Goal: Task Accomplishment & Management: Manage account settings

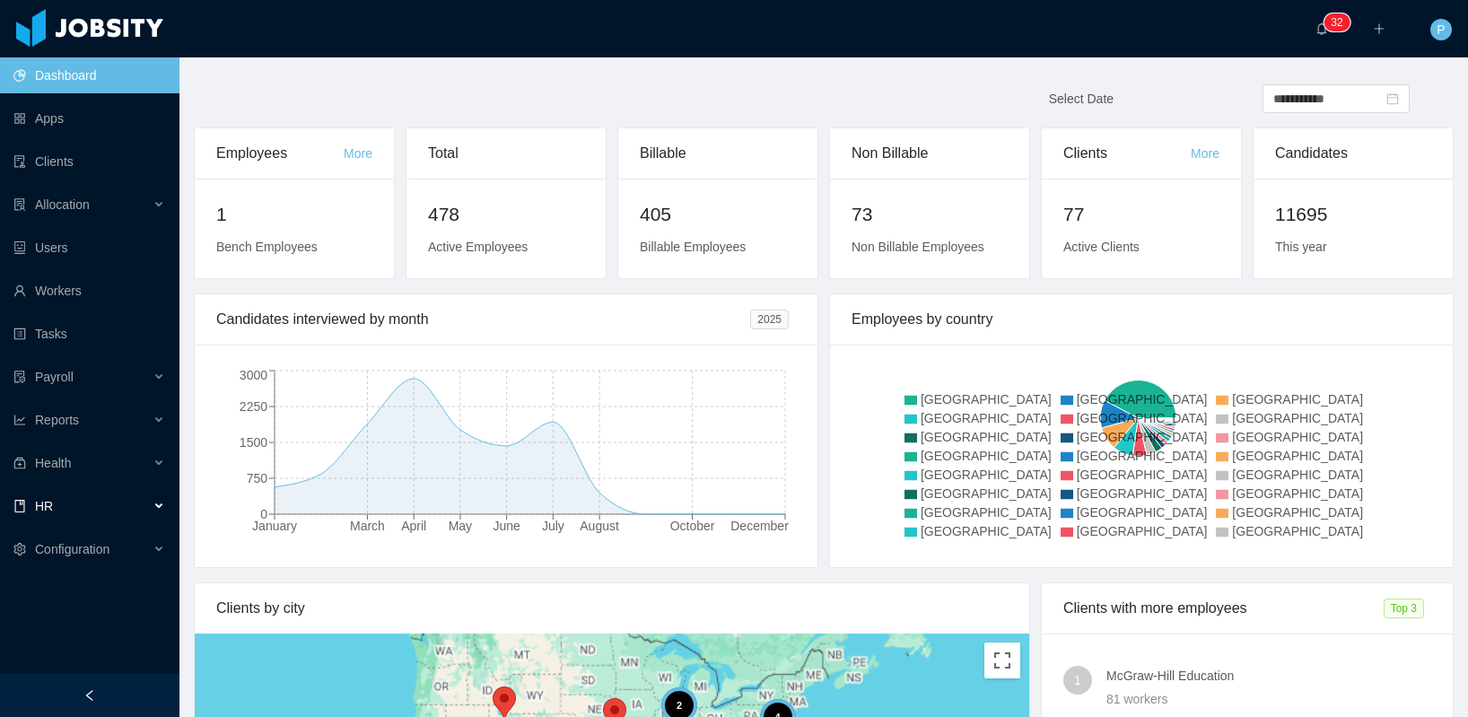
click at [72, 511] on div "HR" at bounding box center [89, 506] width 179 height 36
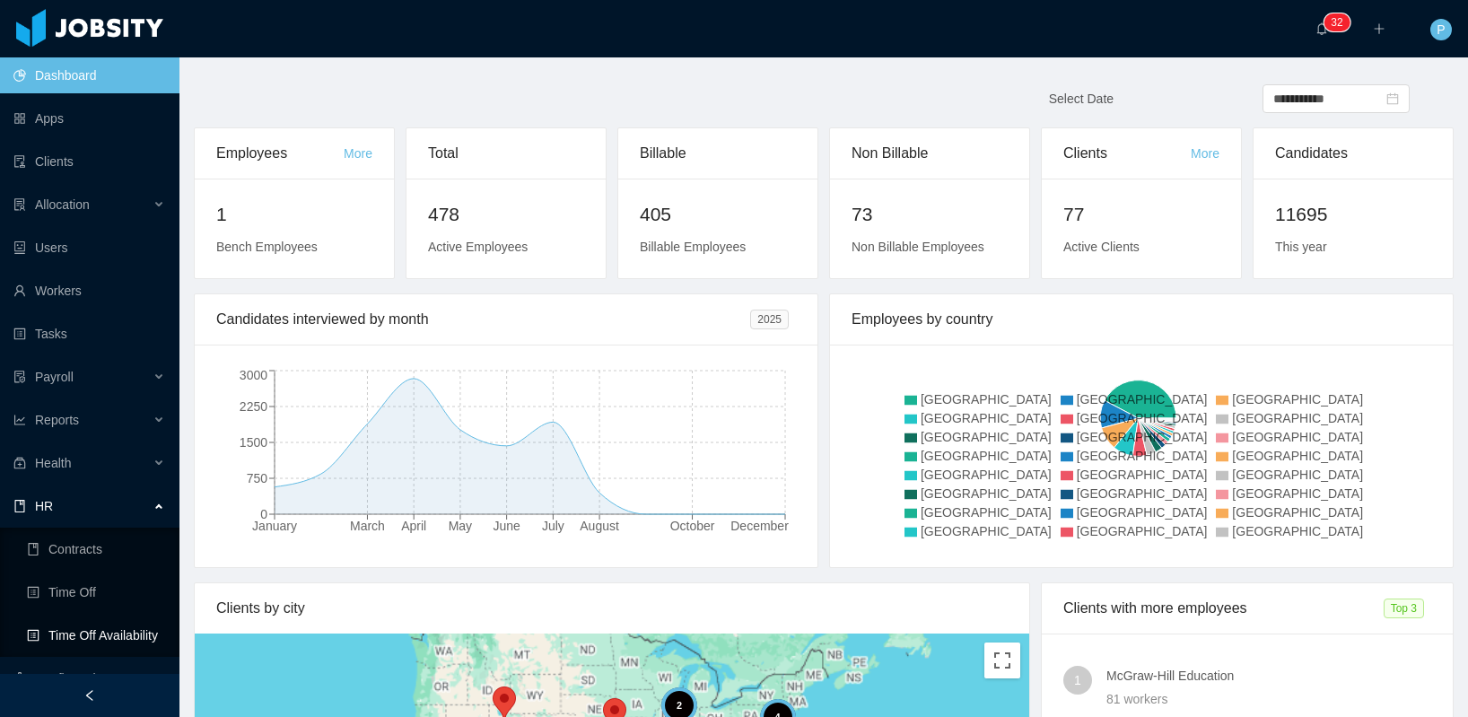
click at [90, 637] on link "Time Off Availability" at bounding box center [96, 635] width 138 height 36
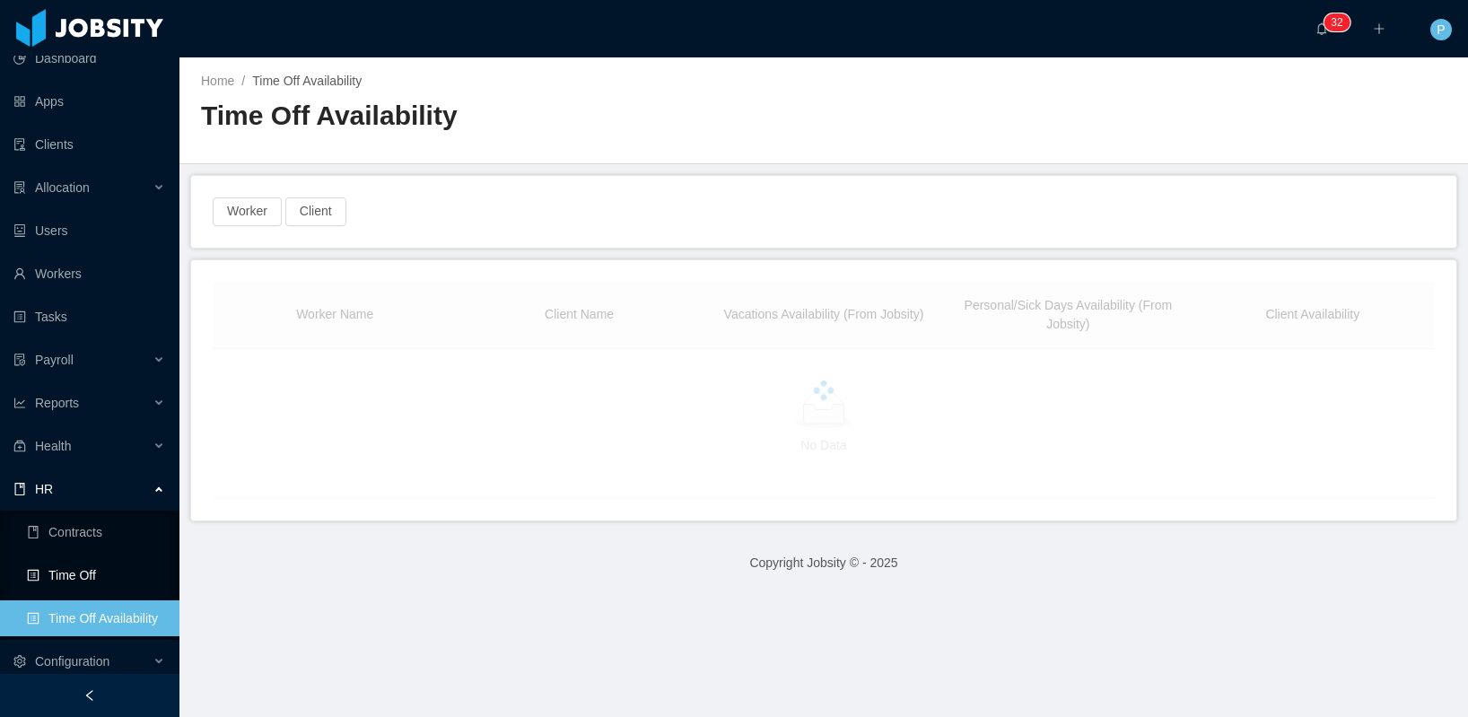
scroll to position [18, 0]
click at [65, 567] on link "Time Off" at bounding box center [96, 574] width 138 height 36
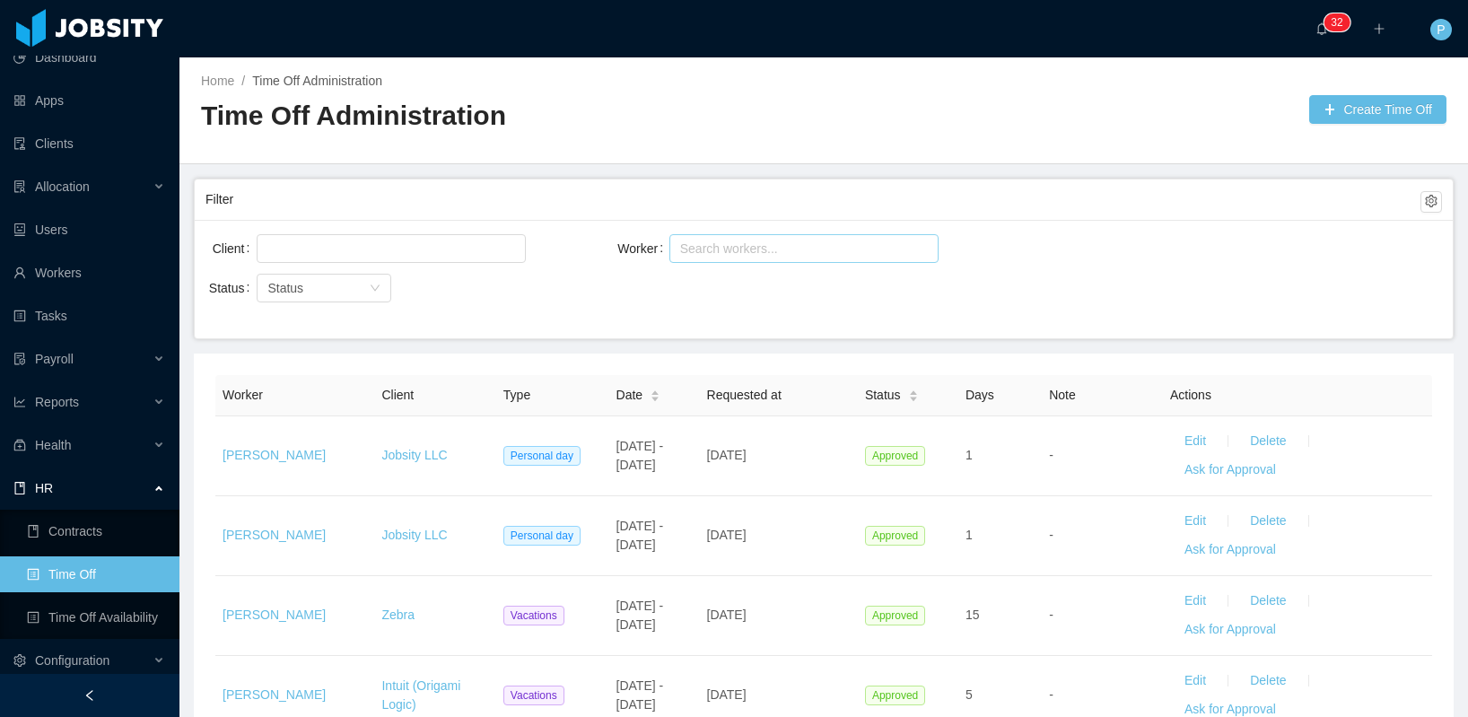
click at [742, 257] on div "Search workers..." at bounding box center [797, 248] width 245 height 27
type input "******"
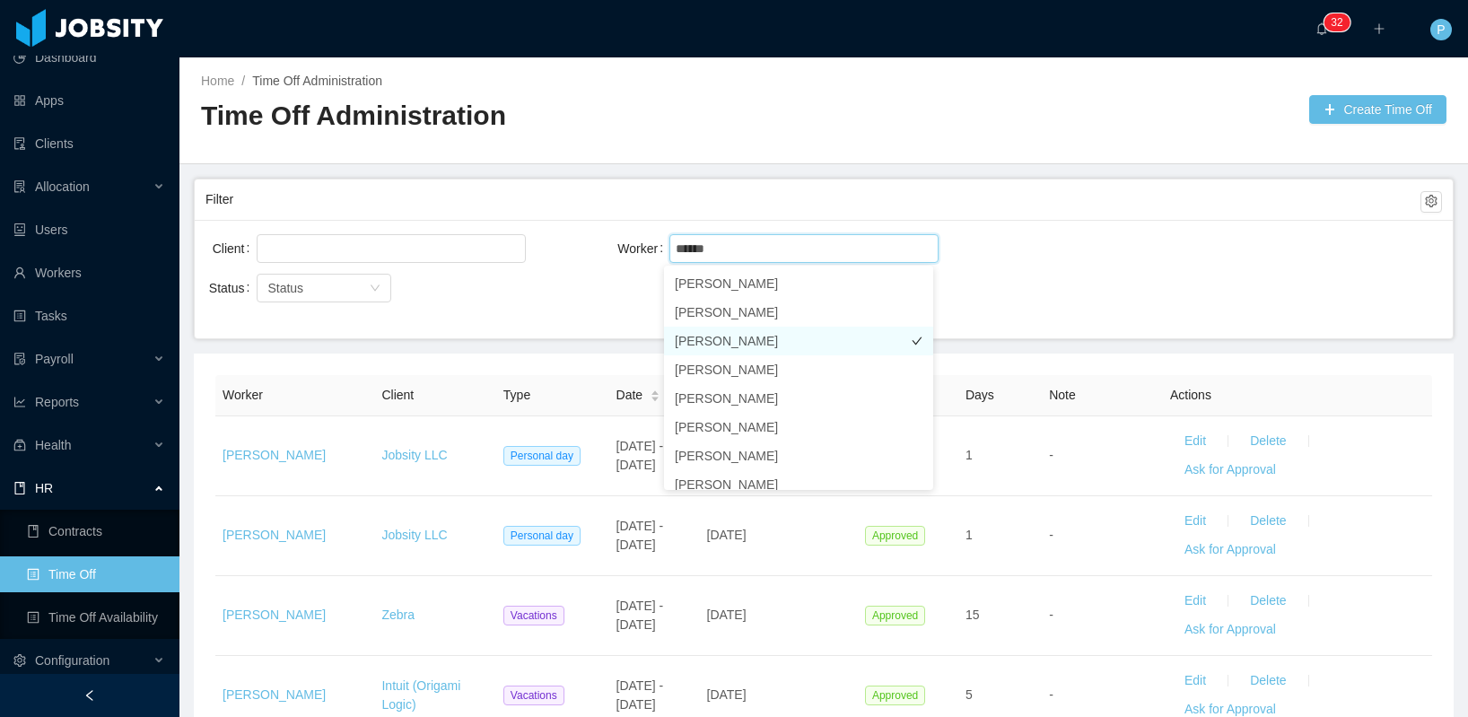
click at [721, 340] on li "[PERSON_NAME]" at bounding box center [798, 341] width 269 height 29
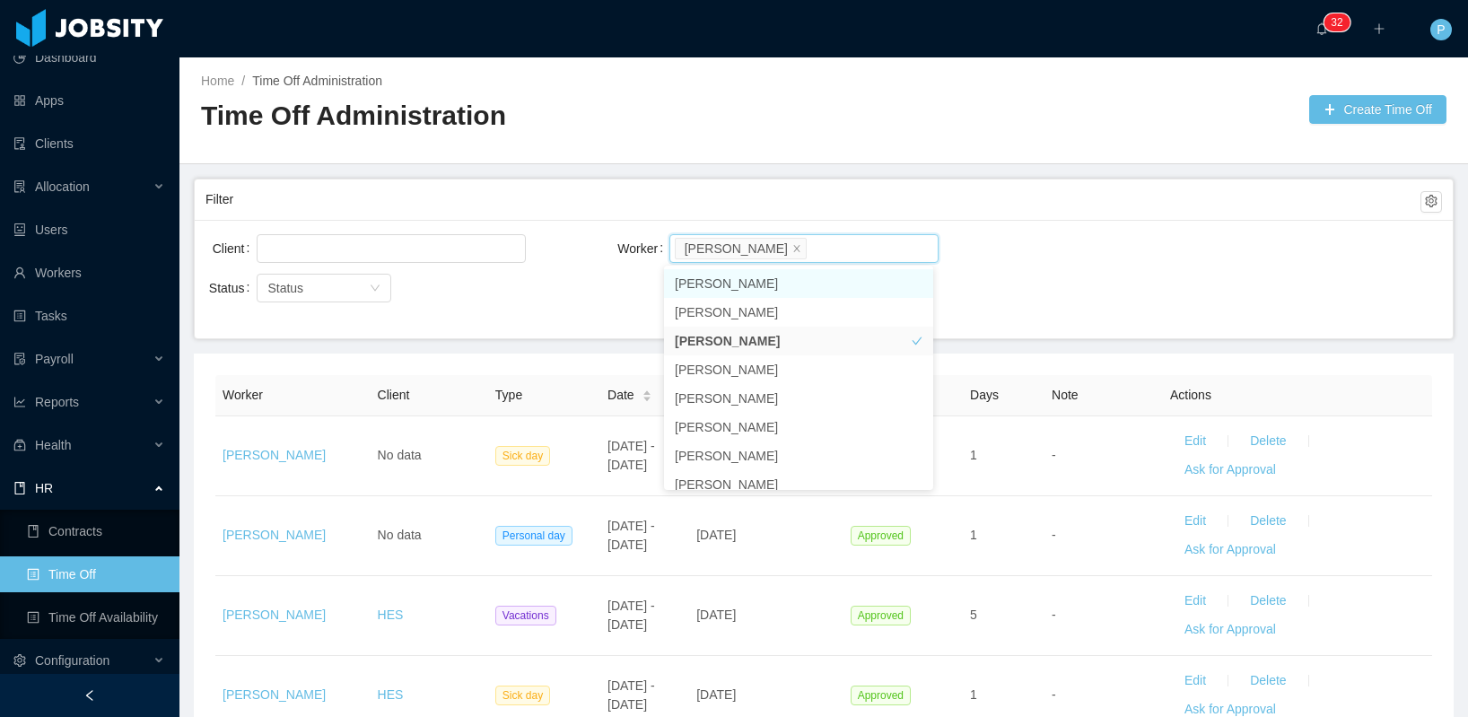
click at [867, 168] on main "Home / Time Off Administration / Time Off Administration Create Time Off Filter…" at bounding box center [823, 386] width 1288 height 659
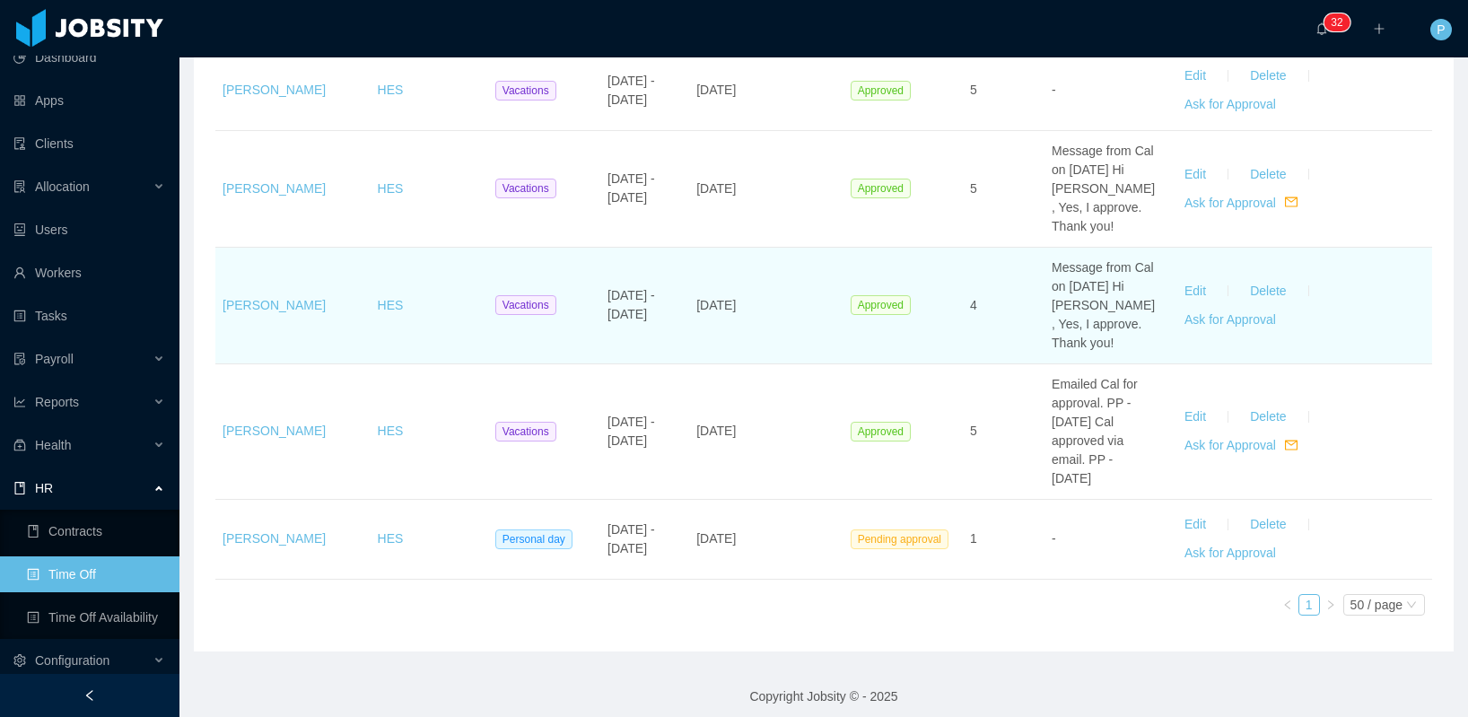
scroll to position [1174, 0]
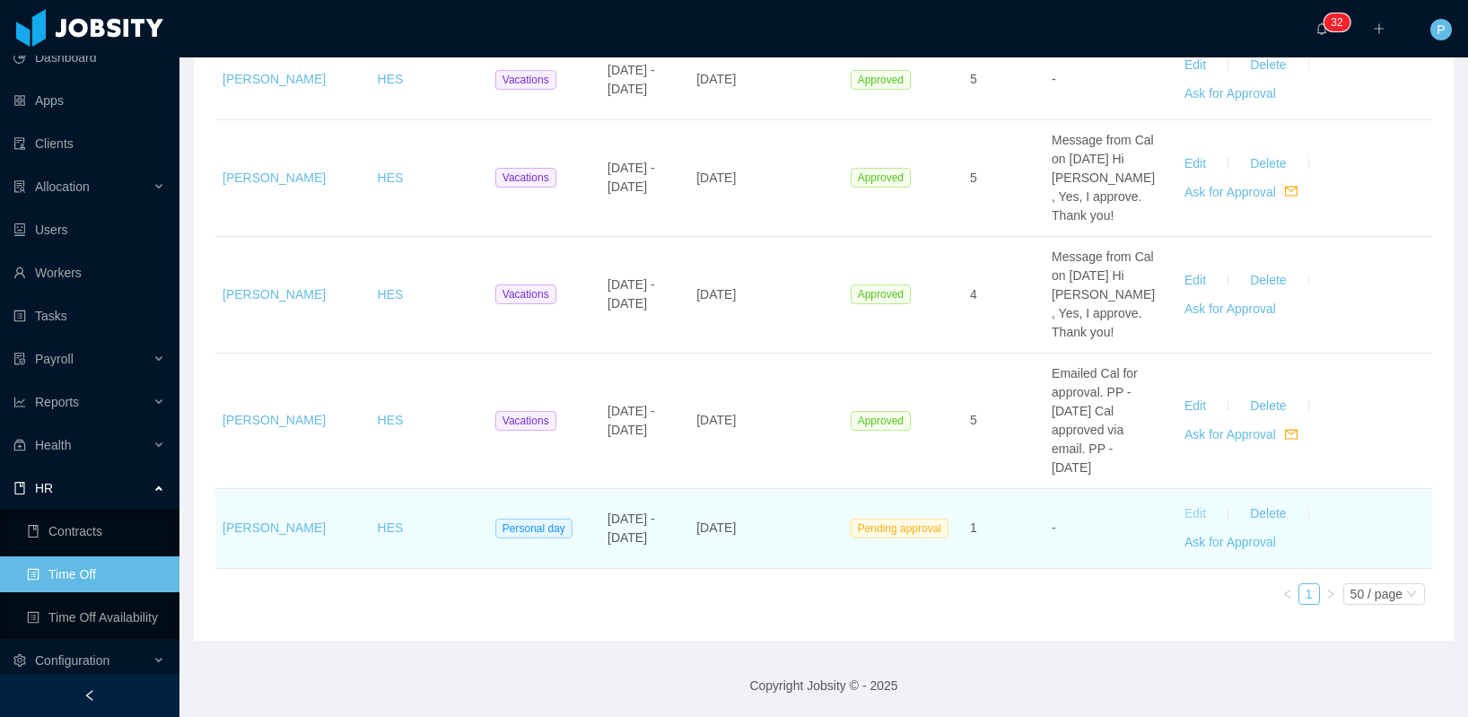
click at [1184, 514] on button "Edit" at bounding box center [1195, 514] width 50 height 29
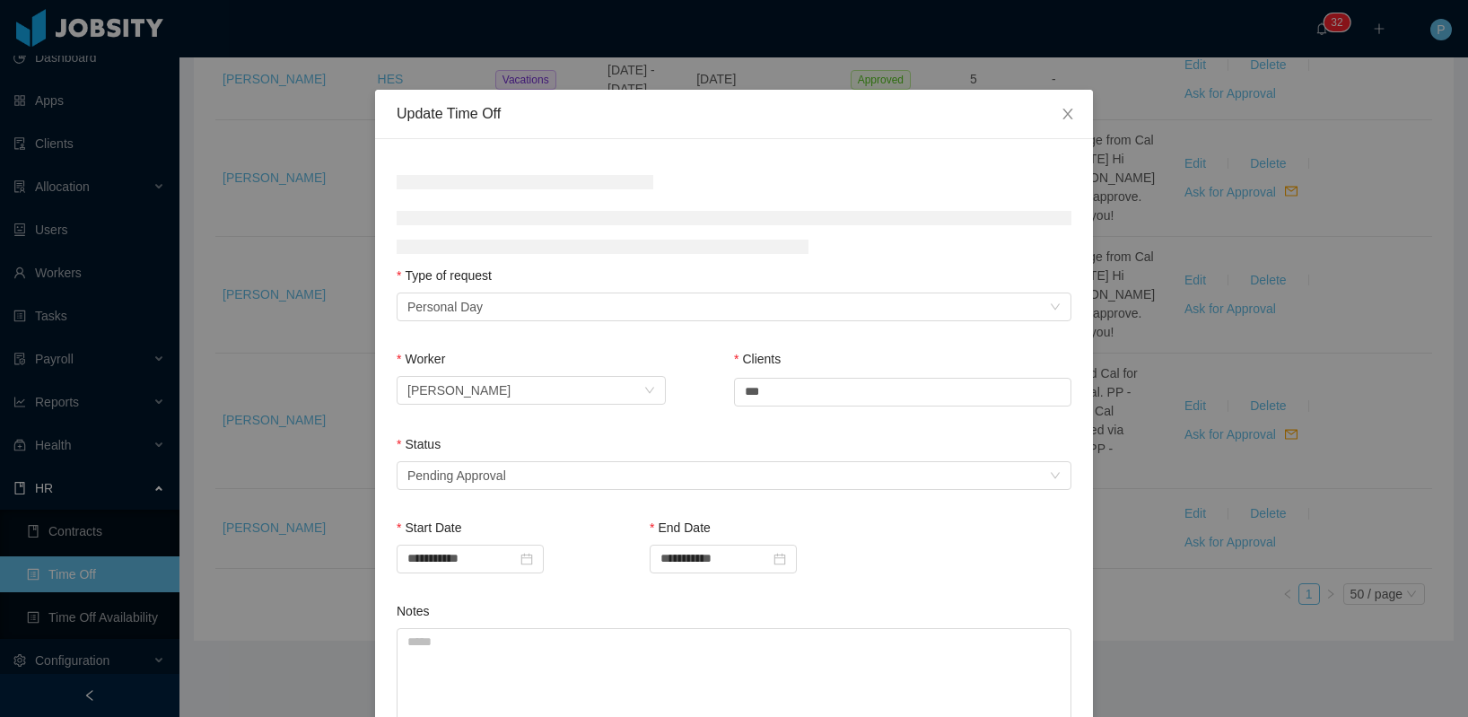
click at [537, 489] on div "Status Select status Pending Approval" at bounding box center [734, 466] width 675 height 62
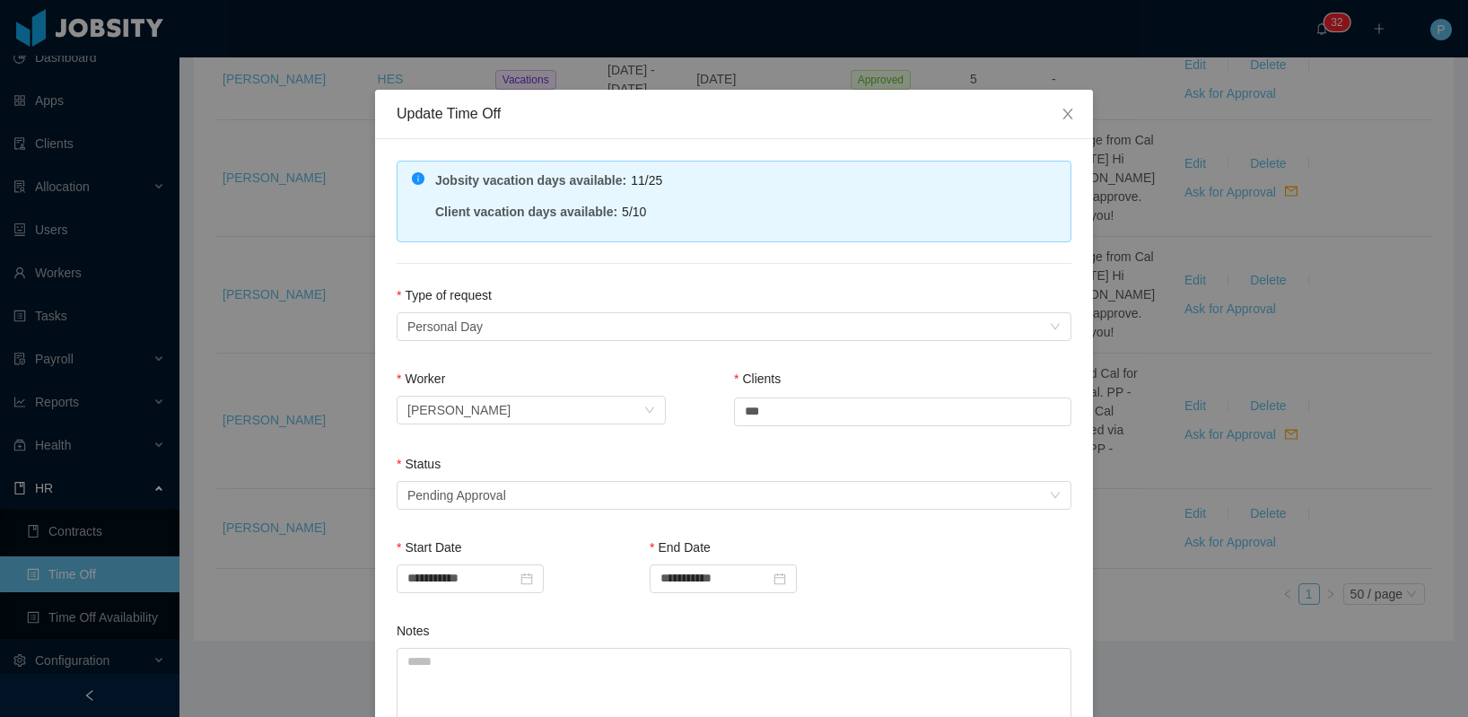
click at [535, 475] on div "Status" at bounding box center [734, 468] width 675 height 26
click at [531, 485] on div "Select status Pending Approval" at bounding box center [727, 495] width 641 height 27
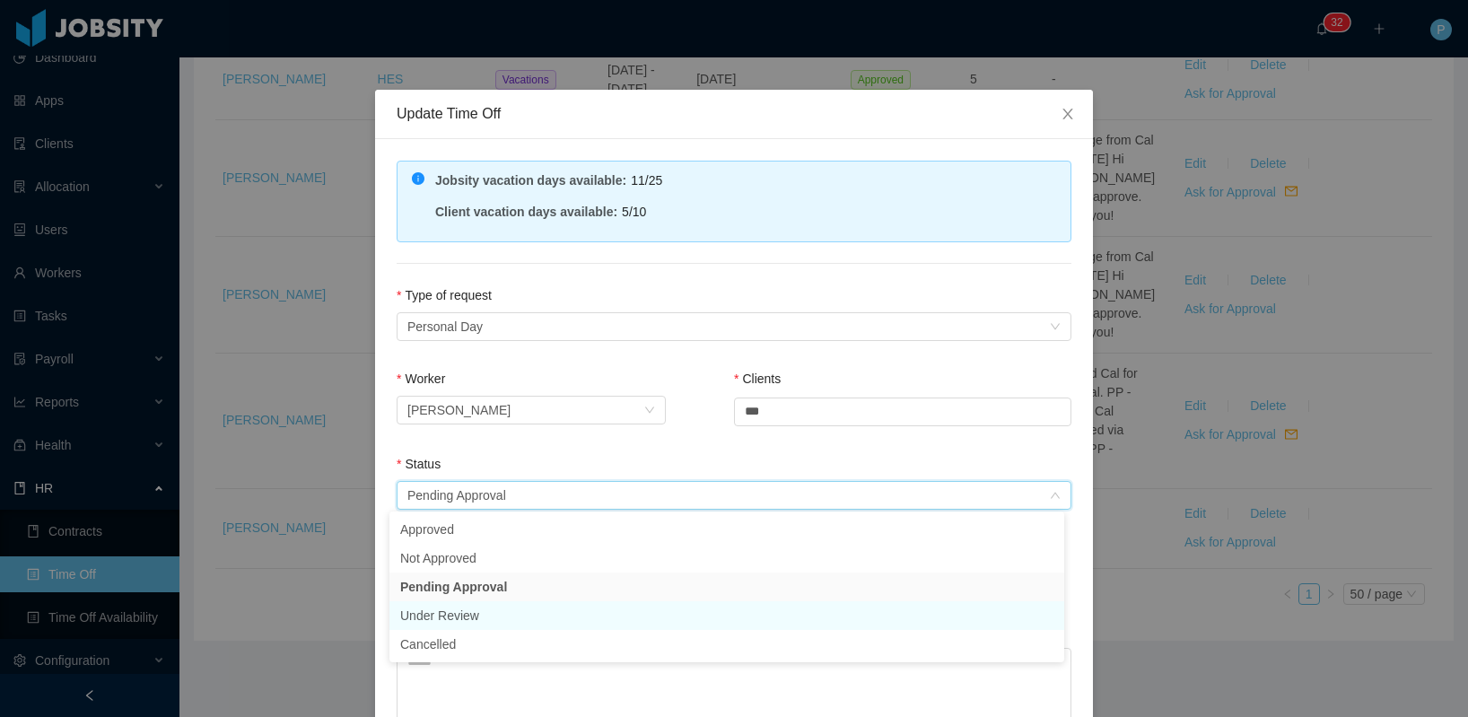
click at [490, 614] on li "Under Review" at bounding box center [726, 615] width 675 height 29
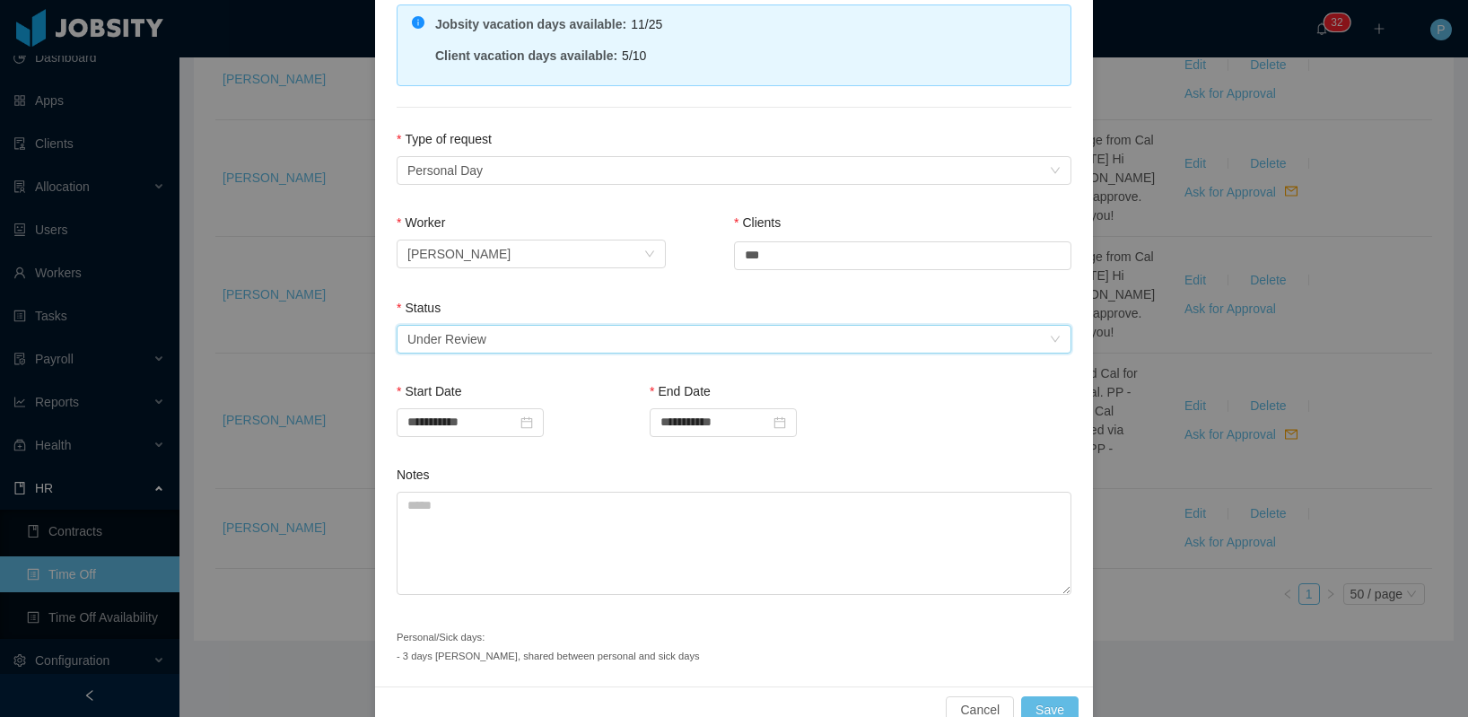
scroll to position [194, 0]
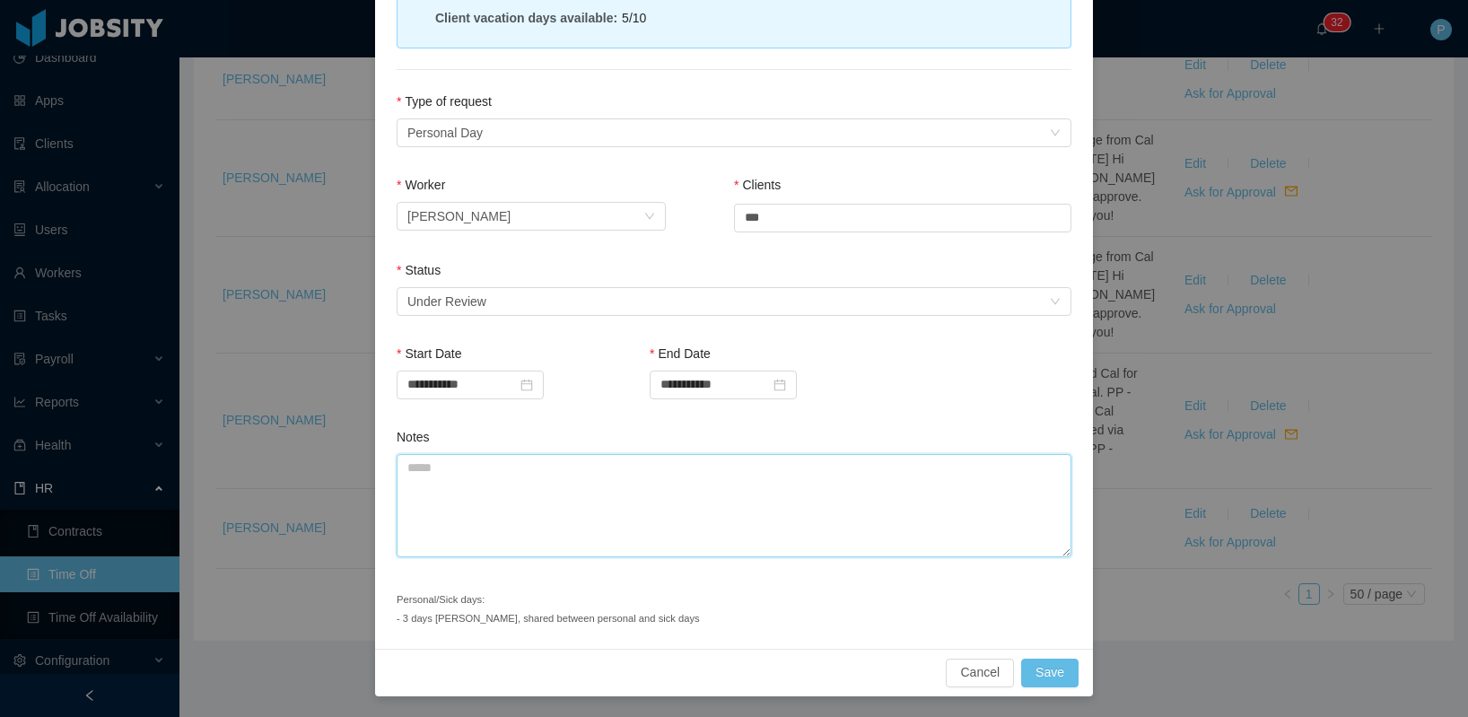
click at [543, 529] on textarea "Notes" at bounding box center [734, 505] width 675 height 103
type textarea "**********"
click at [1036, 668] on button "Save" at bounding box center [1049, 673] width 57 height 29
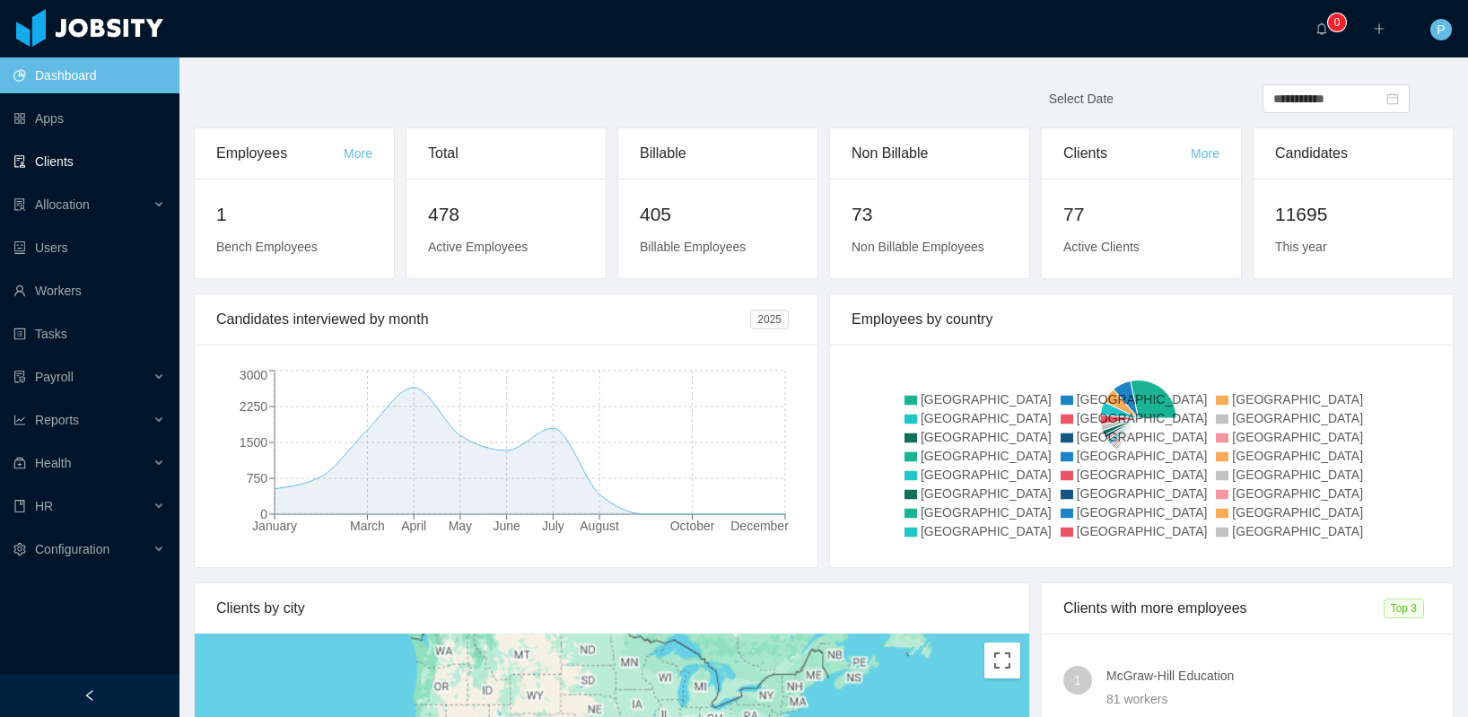
click at [76, 173] on link "Clients" at bounding box center [89, 162] width 152 height 36
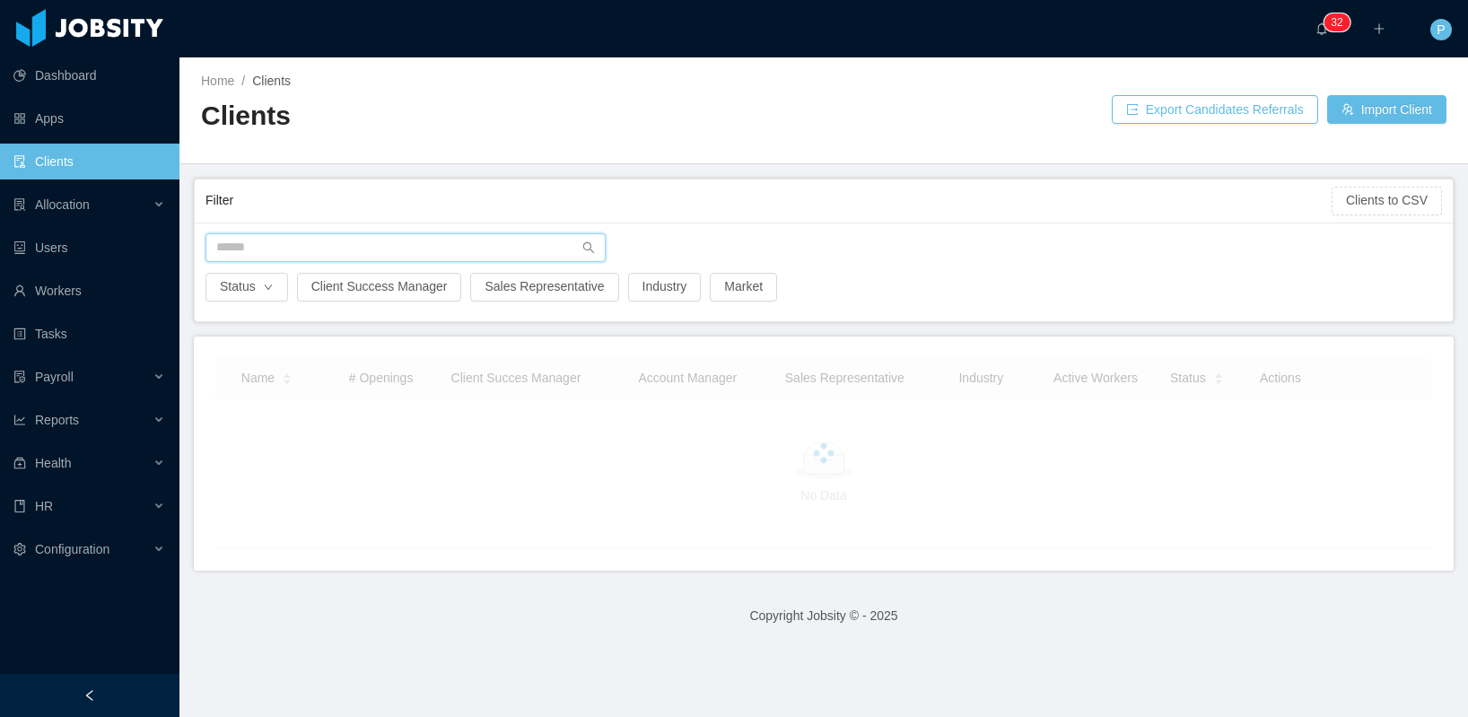
click at [300, 233] on input "text" at bounding box center [405, 247] width 400 height 29
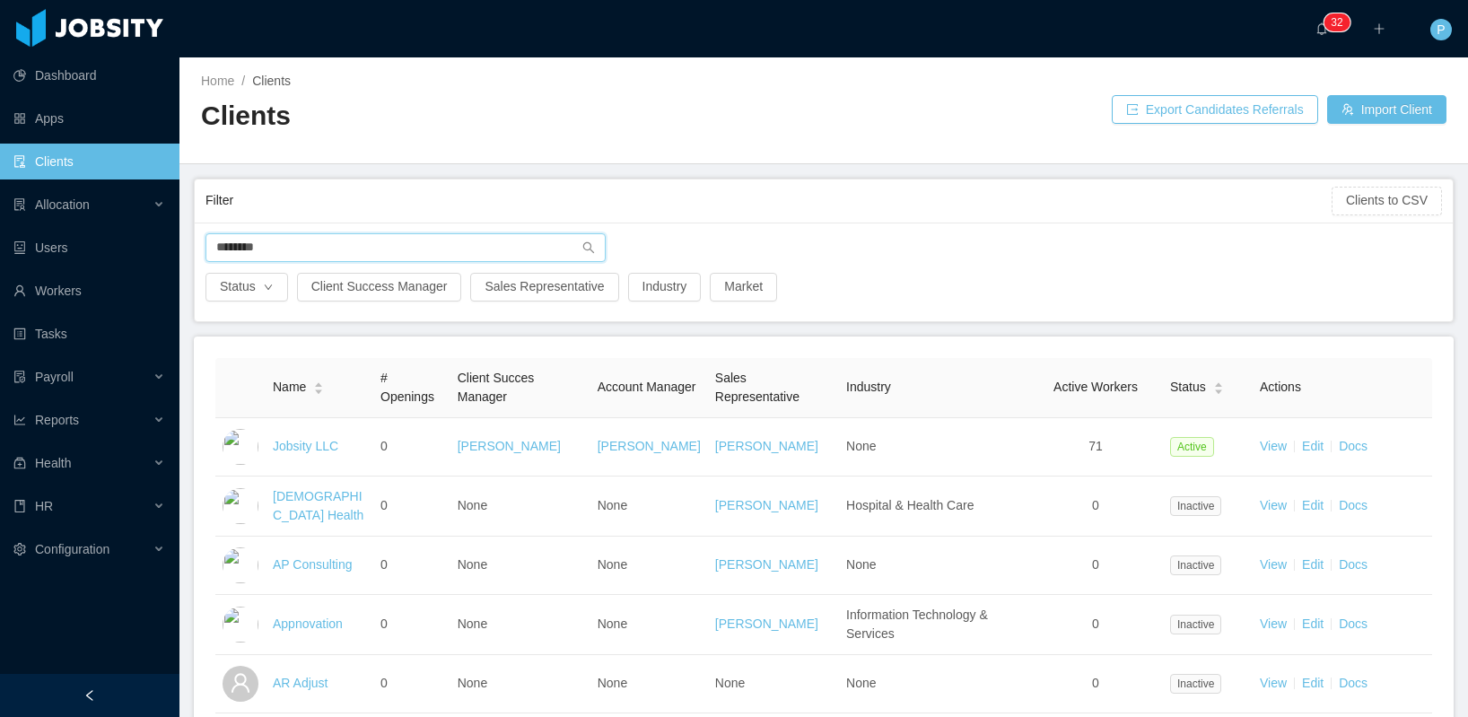
click at [292, 247] on input "********" at bounding box center [405, 247] width 400 height 29
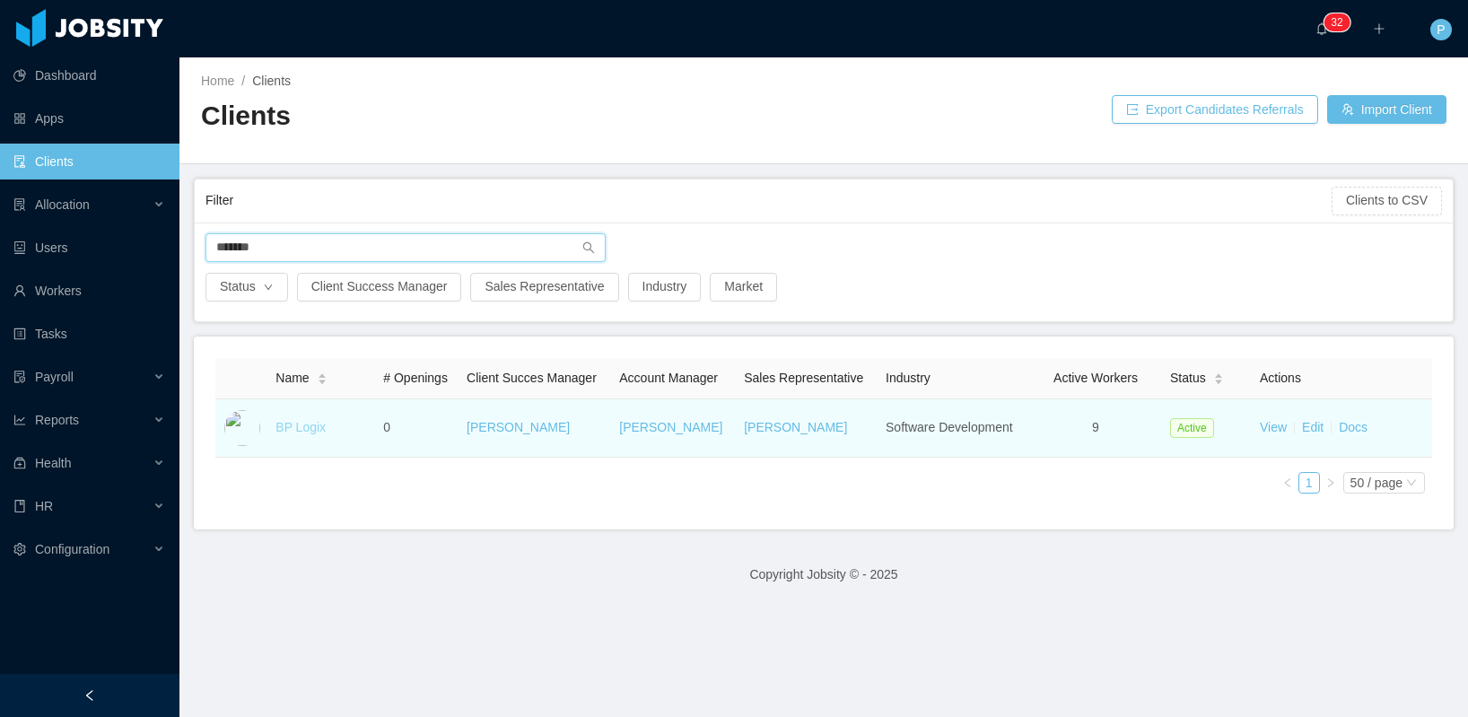
type input "*******"
click at [302, 427] on link "BP Logix" at bounding box center [300, 427] width 50 height 14
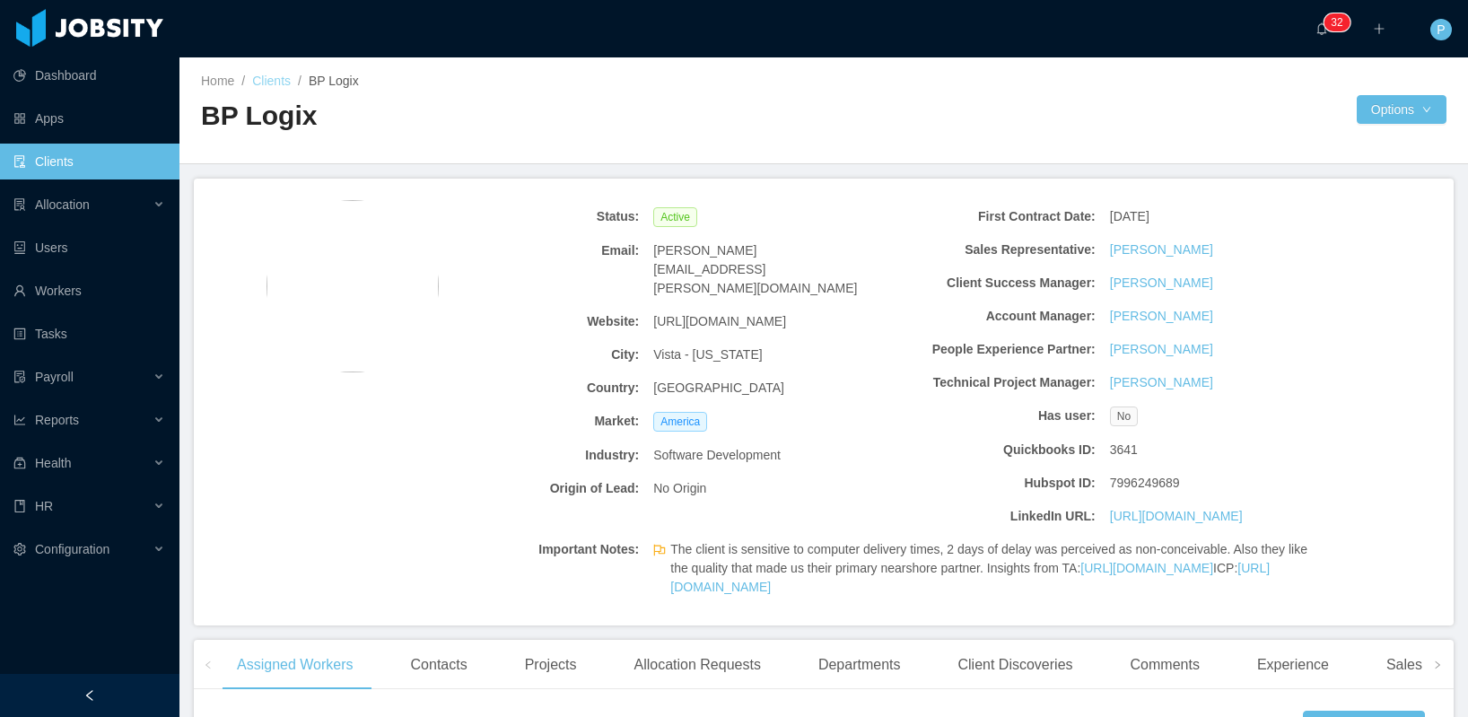
click at [270, 76] on link "Clients" at bounding box center [271, 81] width 39 height 14
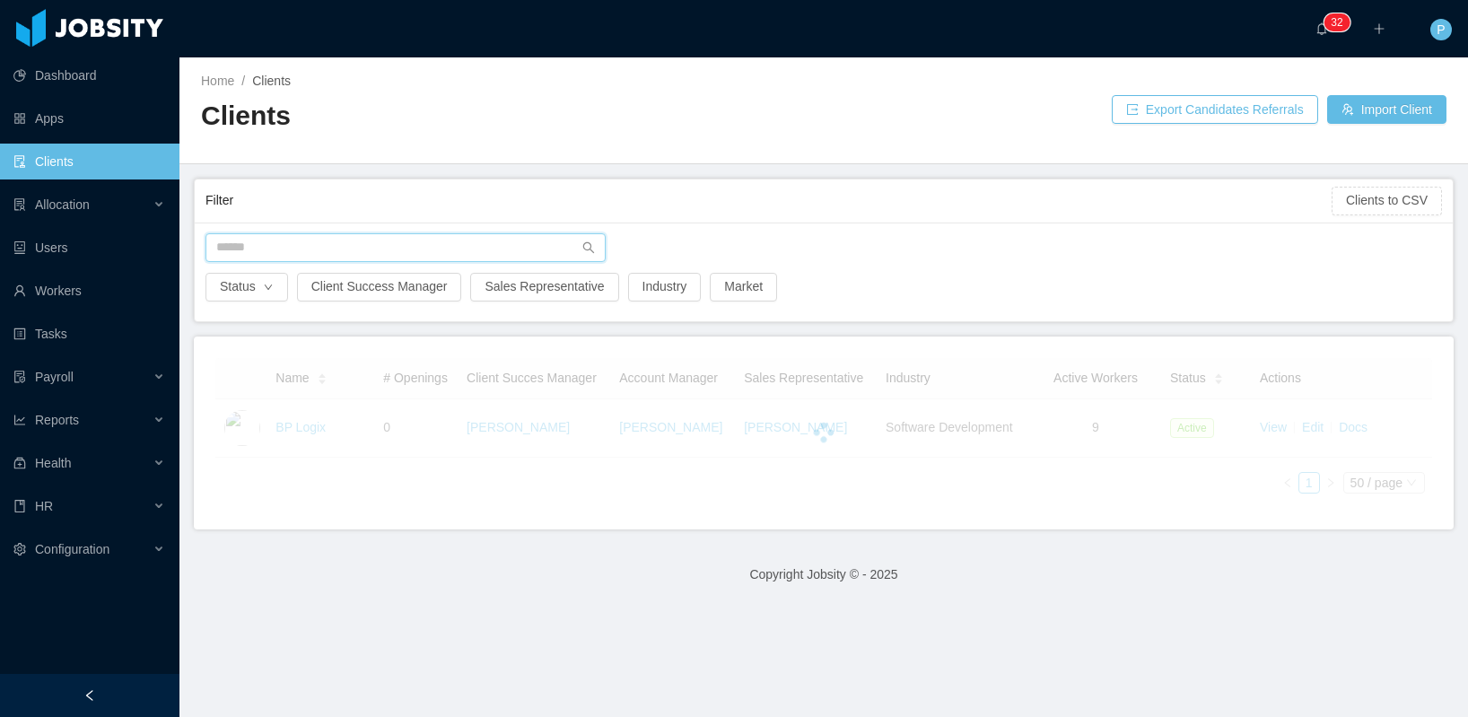
click at [312, 250] on input "text" at bounding box center [405, 247] width 400 height 29
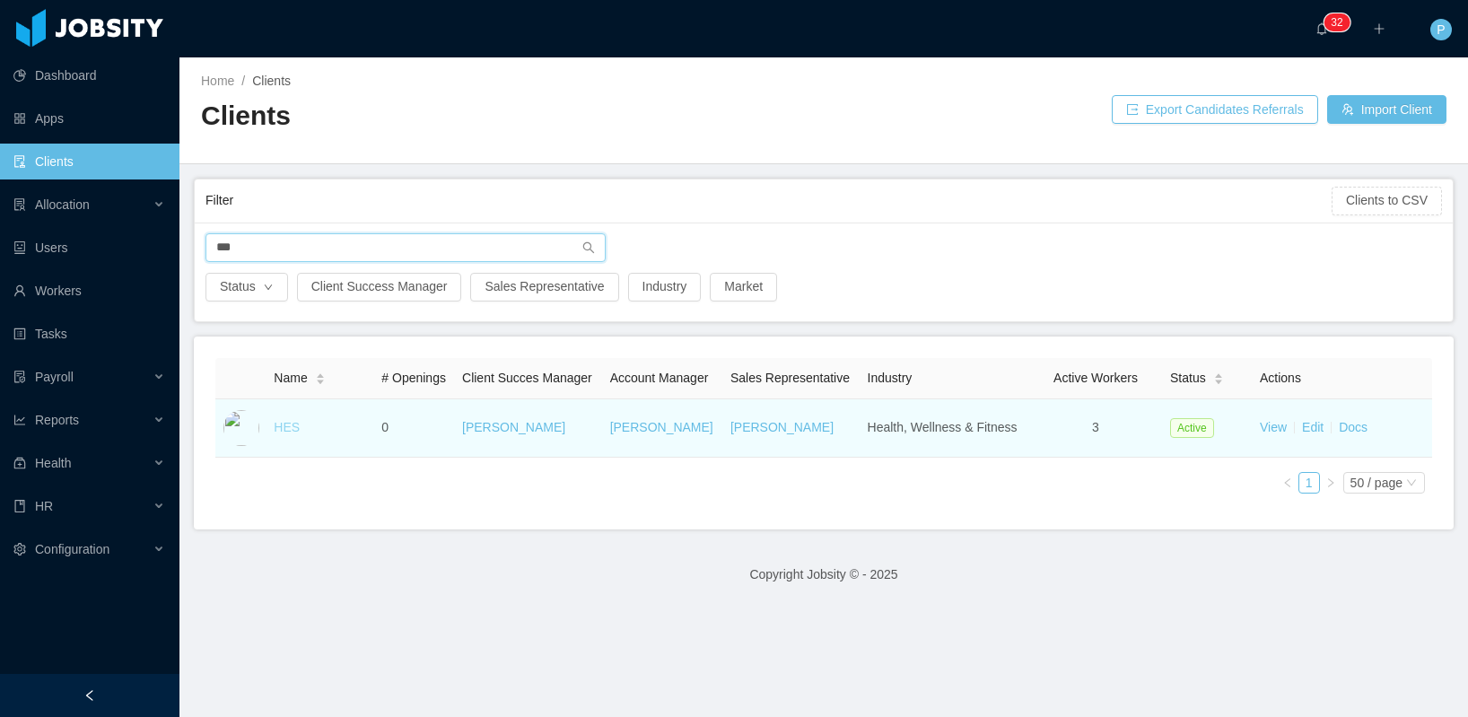
type input "***"
click at [288, 434] on link "HES" at bounding box center [287, 427] width 26 height 14
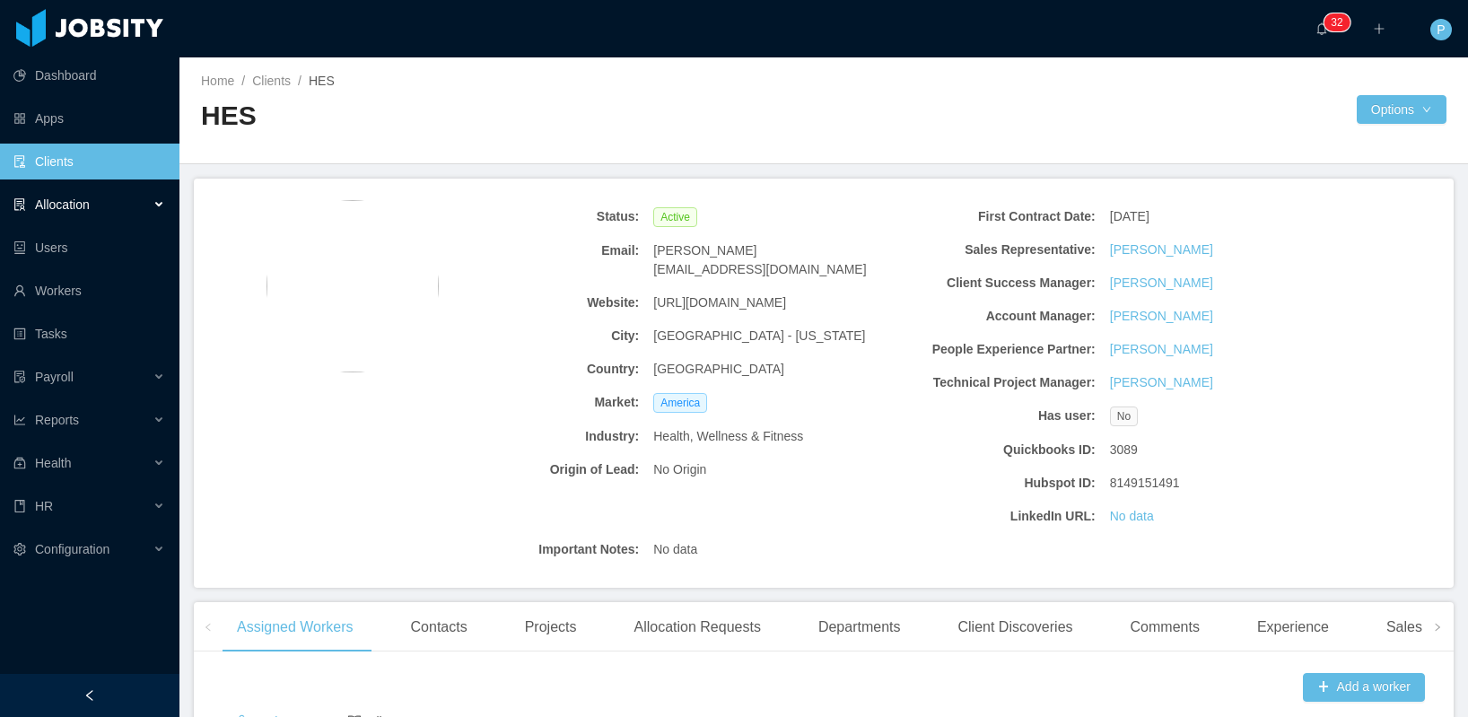
click at [96, 190] on div "Allocation" at bounding box center [89, 205] width 179 height 36
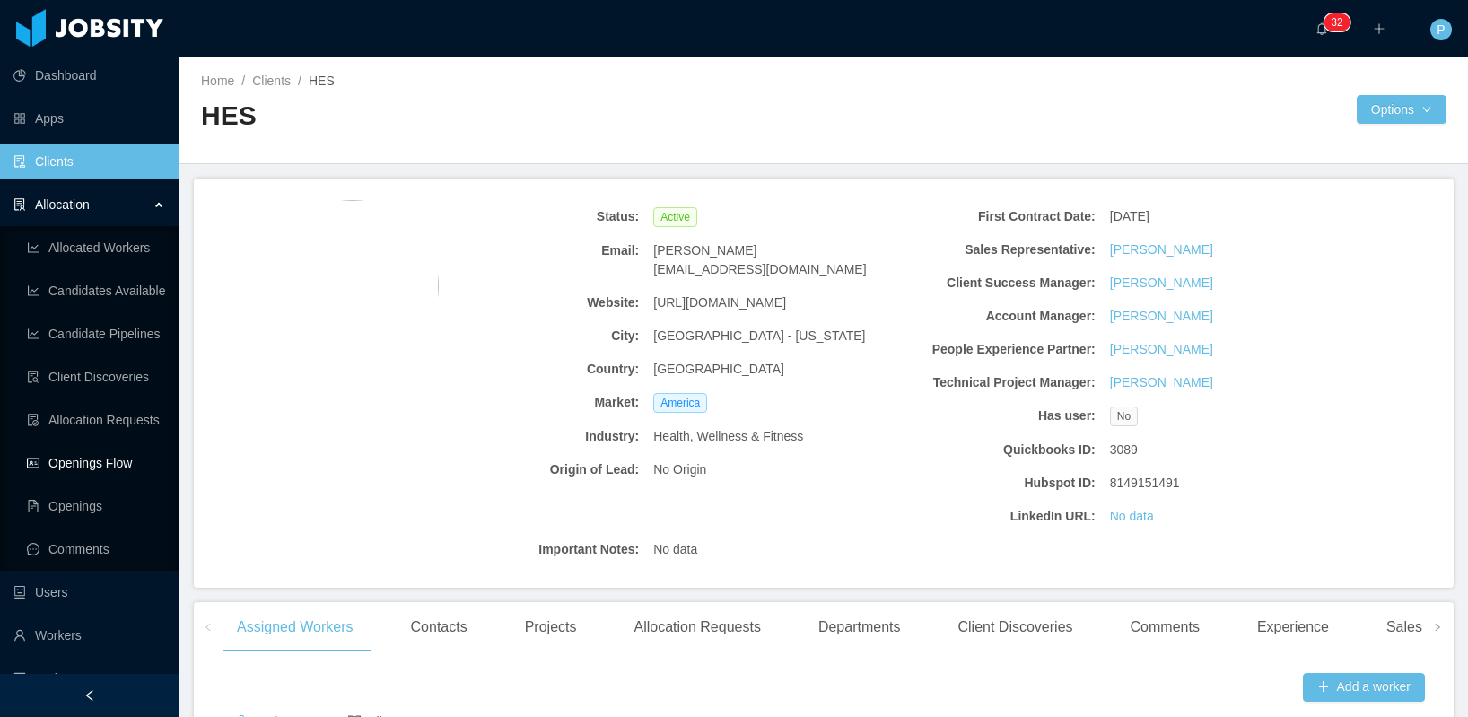
click at [107, 464] on link "Openings Flow" at bounding box center [96, 463] width 138 height 36
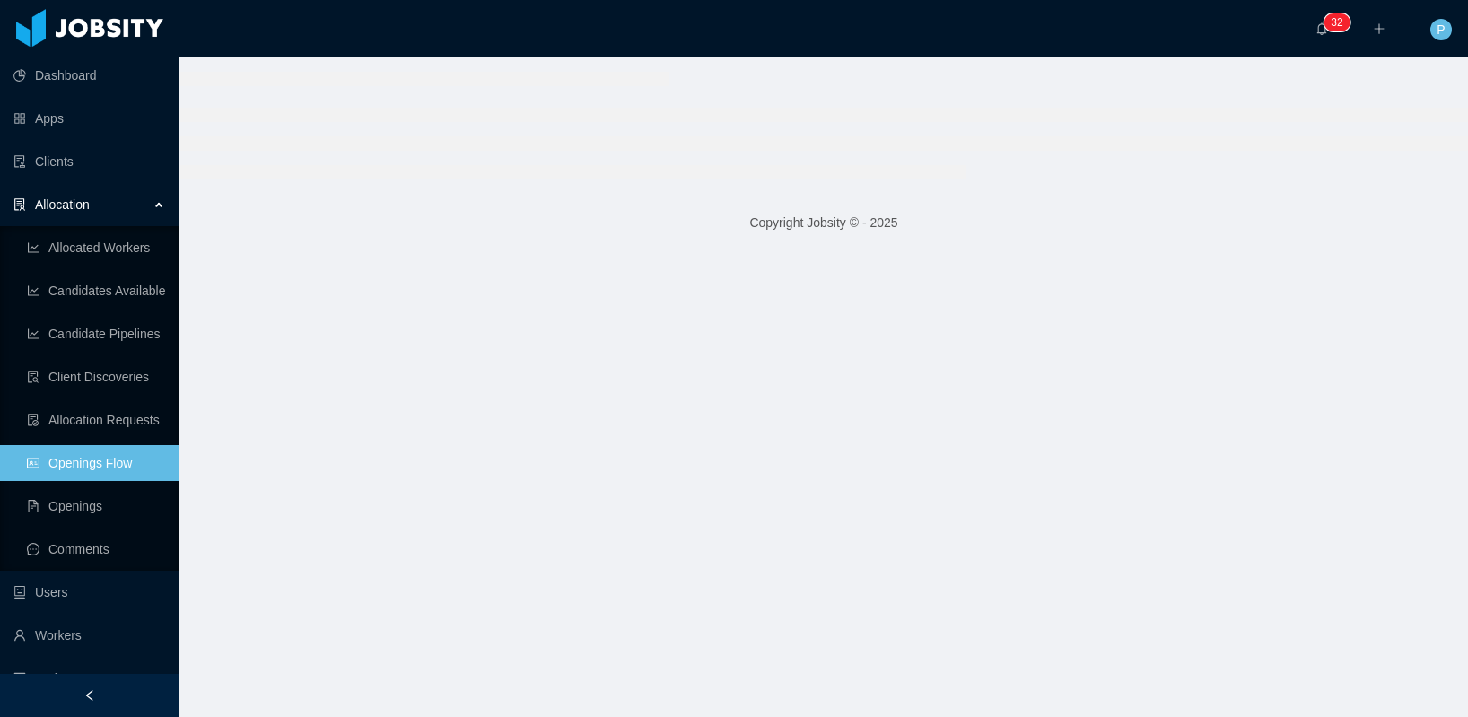
drag, startPoint x: 382, startPoint y: 438, endPoint x: 165, endPoint y: 685, distance: 329.3
click at [510, 438] on main "Copyright Jobsity © - 2025" at bounding box center [823, 386] width 1288 height 659
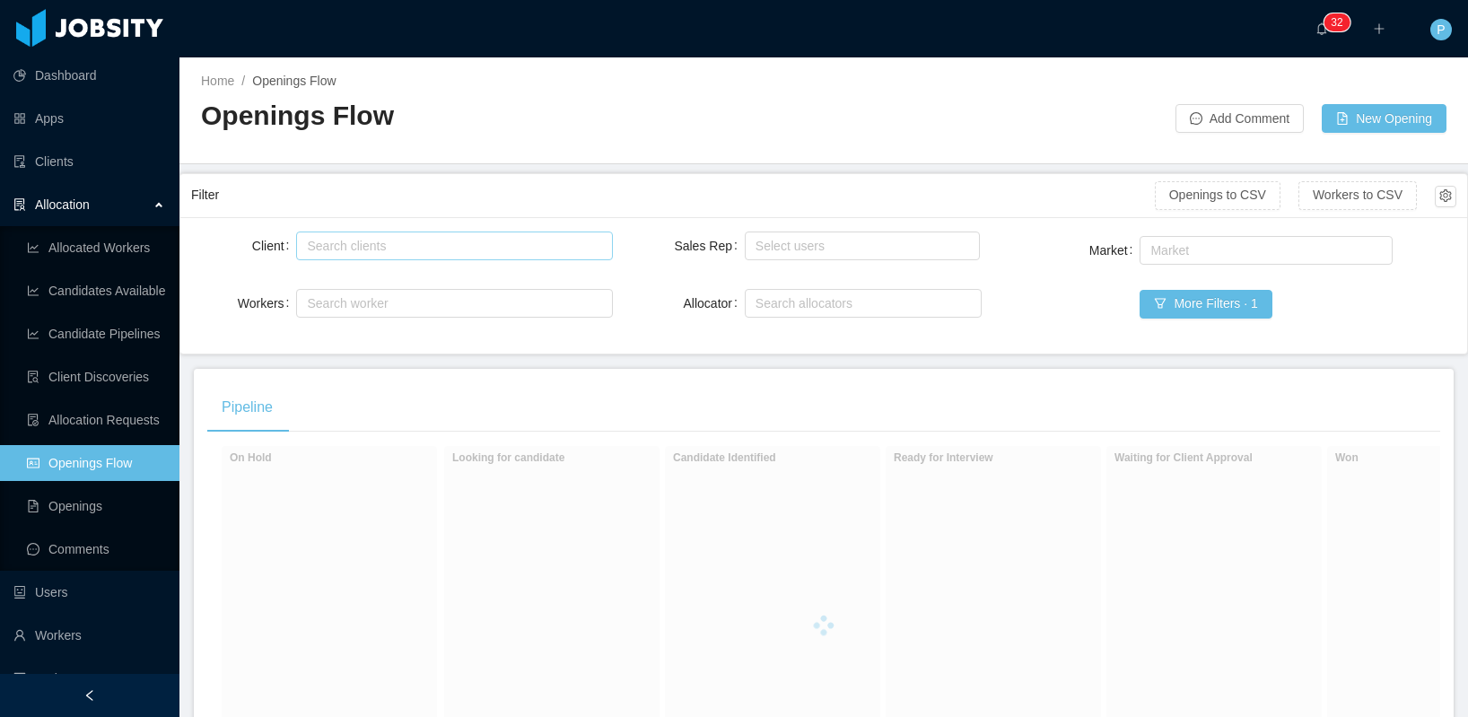
click at [364, 231] on div "Search clients" at bounding box center [454, 245] width 316 height 29
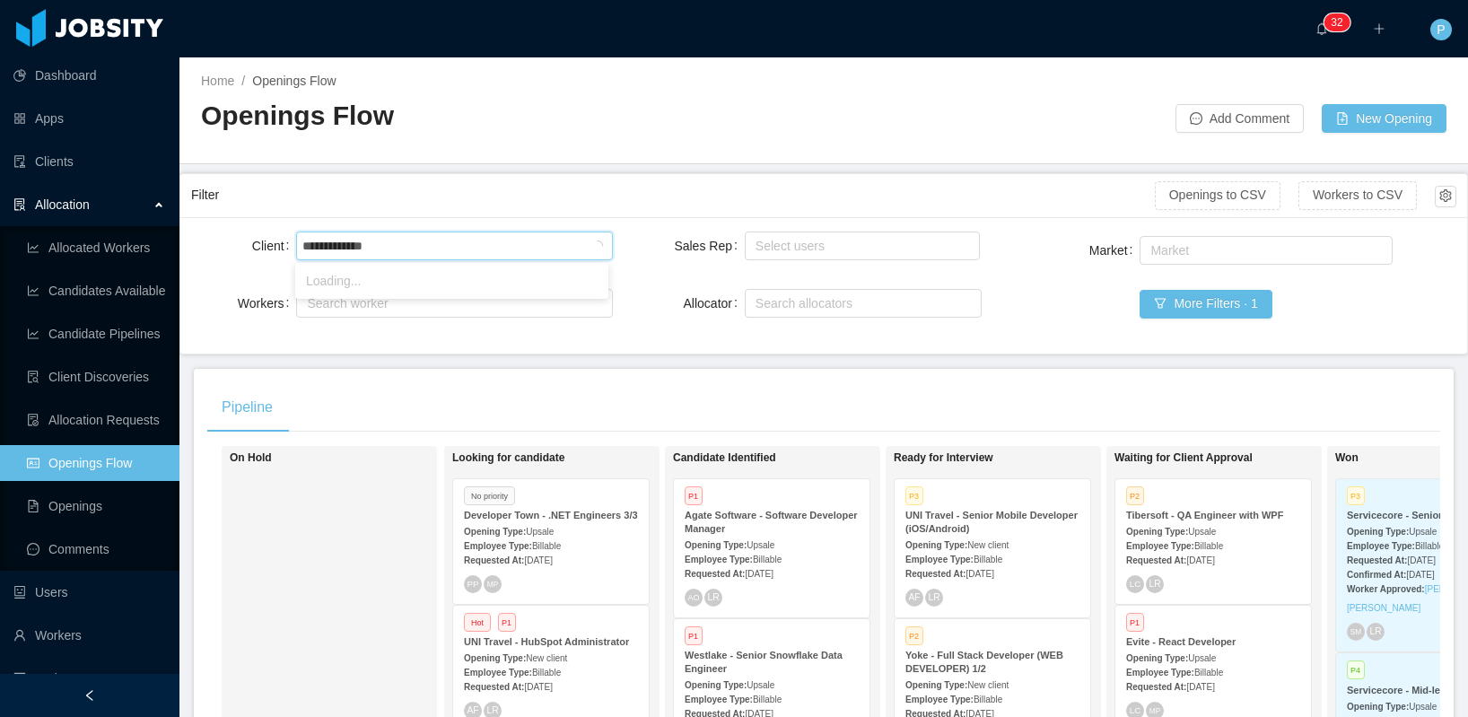
type input "**********"
click at [380, 283] on li "Developer Town" at bounding box center [451, 280] width 313 height 29
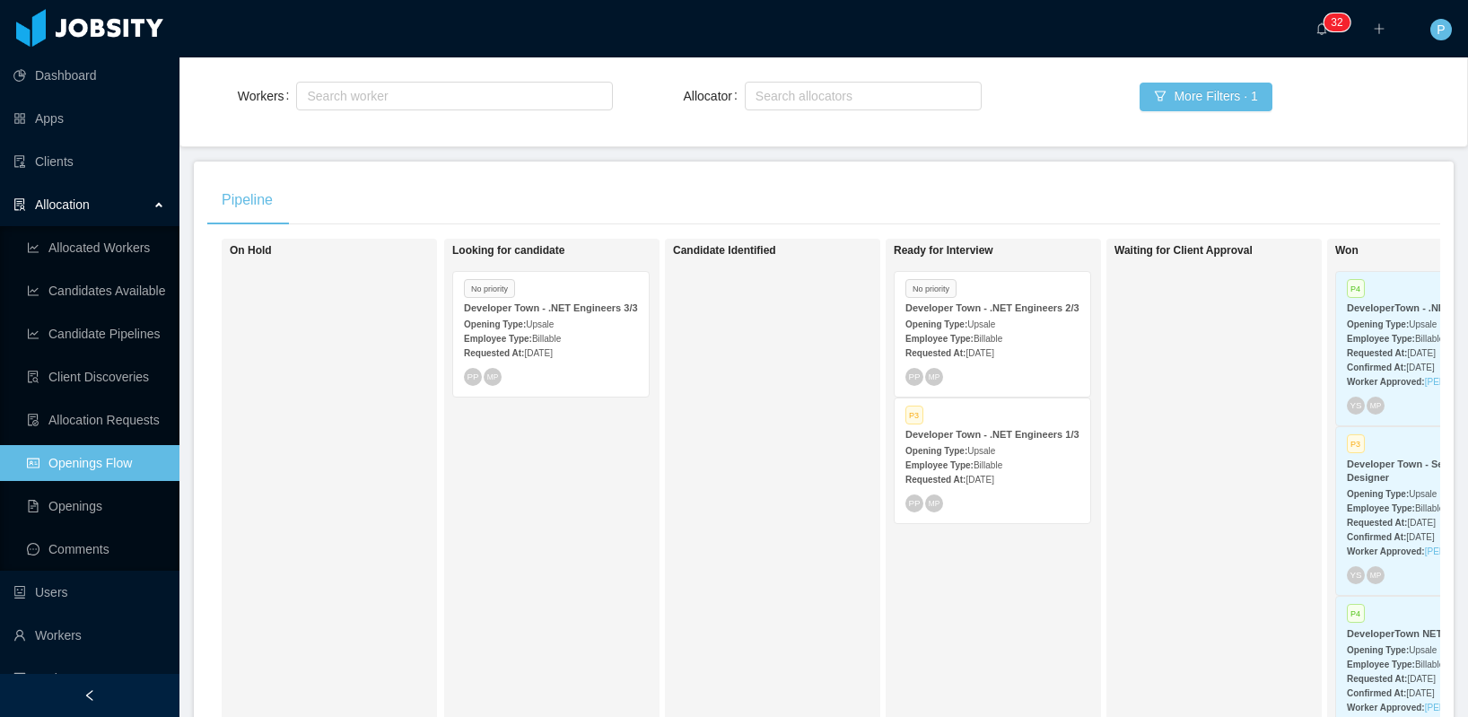
scroll to position [214, 0]
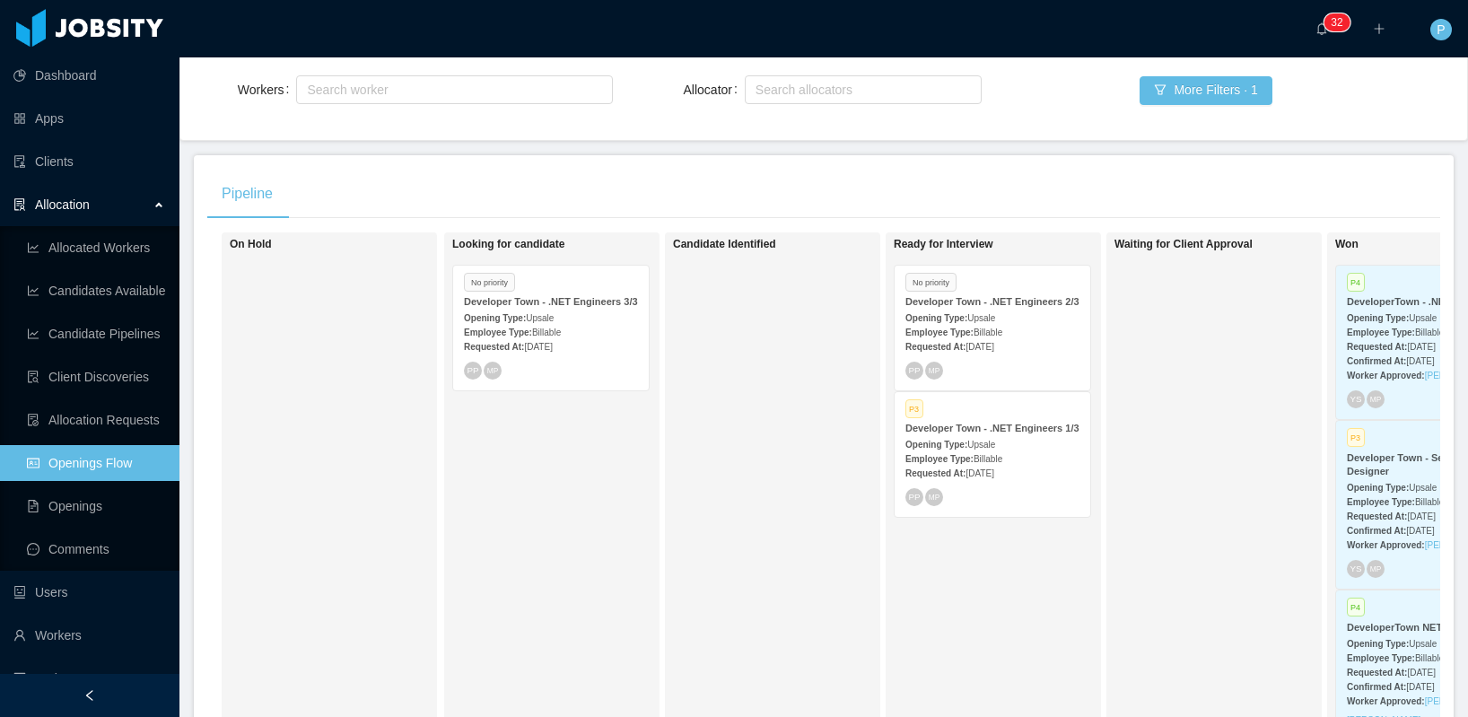
click at [980, 433] on strong "Developer Town - .NET Engineers 1/3" at bounding box center [992, 428] width 174 height 11
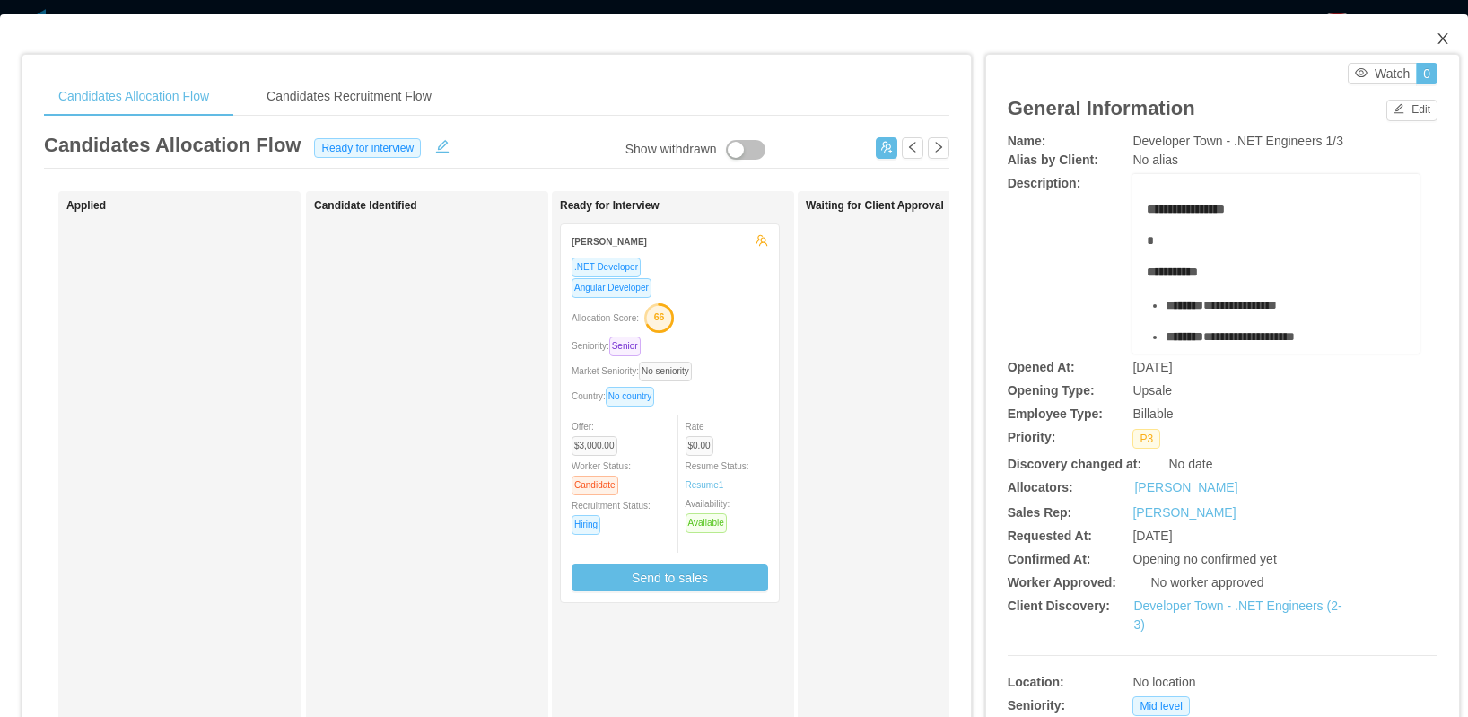
click at [1435, 34] on icon "icon: close" at bounding box center [1442, 38] width 14 height 14
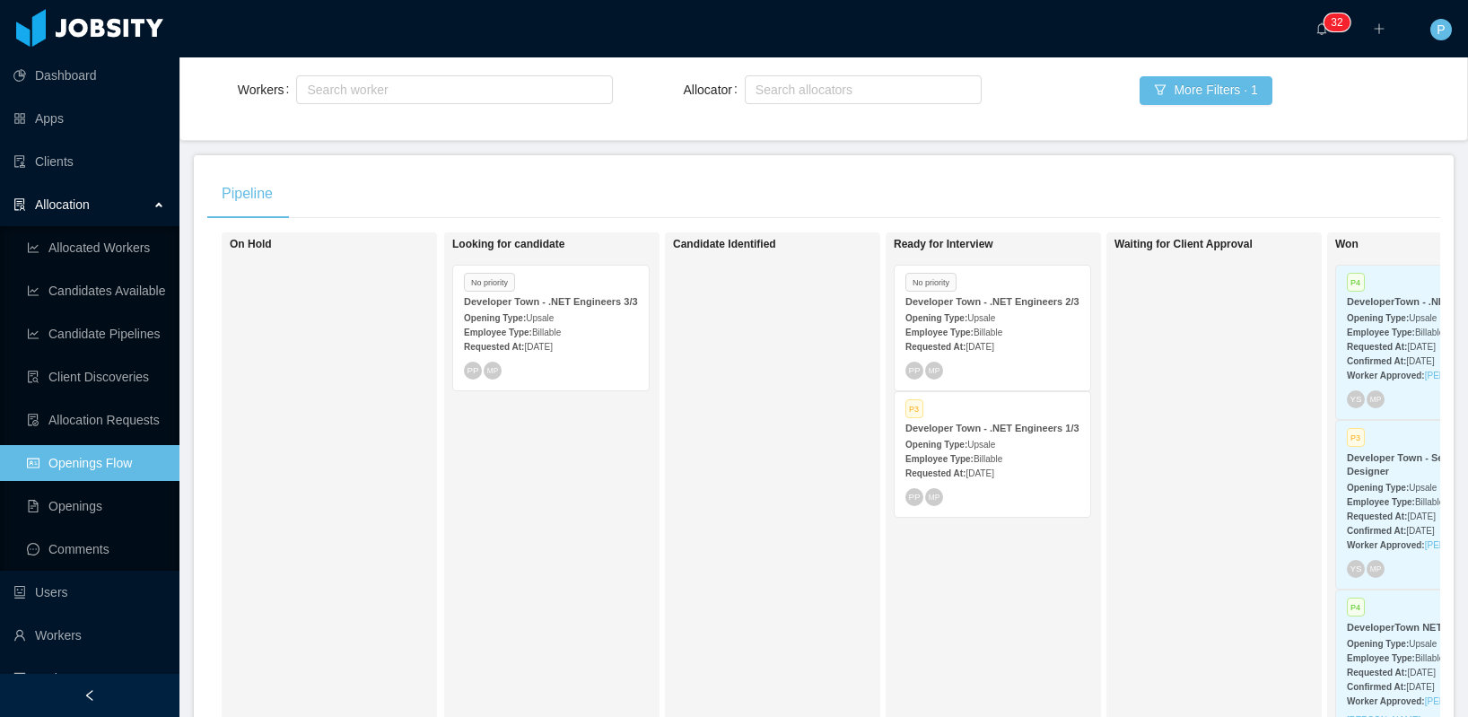
click at [973, 309] on div "Developer Town - .NET Engineers 2/3" at bounding box center [992, 301] width 174 height 13
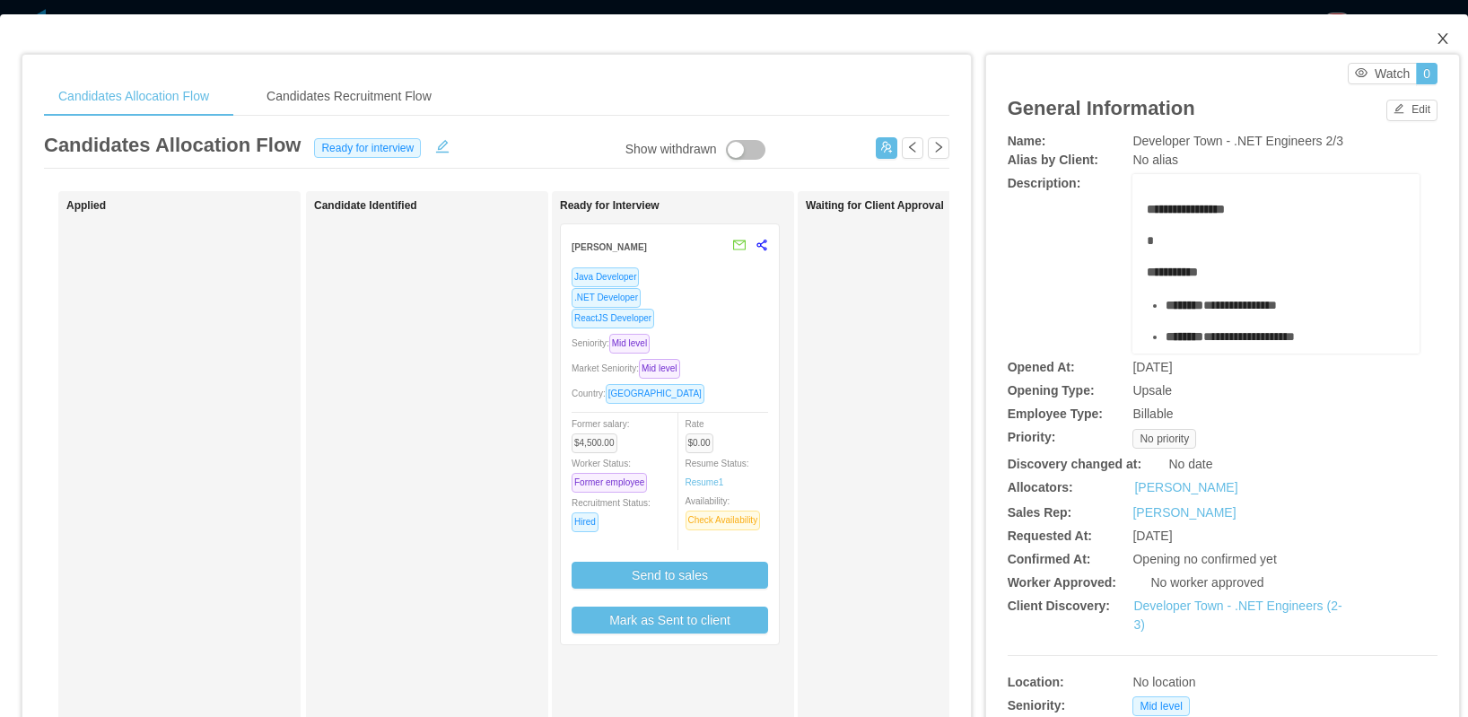
click at [1435, 31] on icon "icon: close" at bounding box center [1442, 38] width 14 height 14
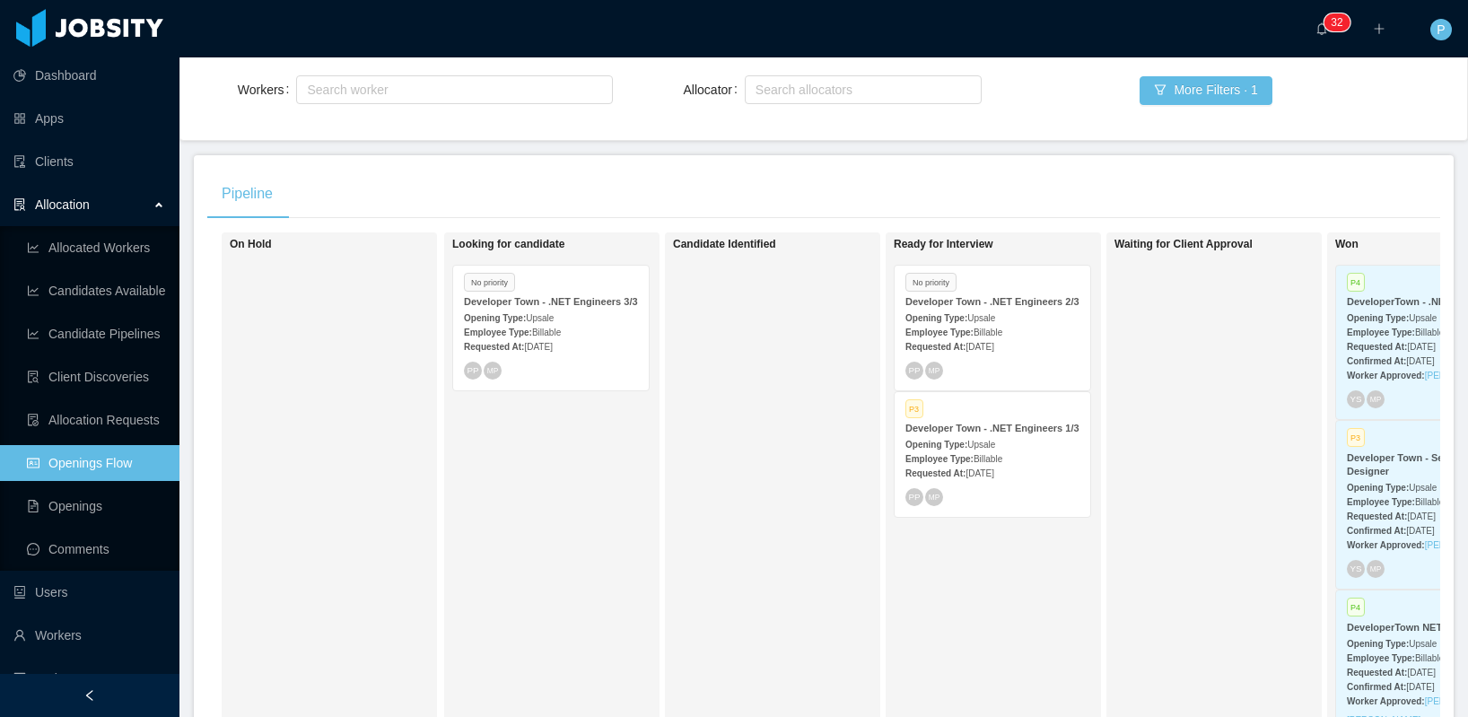
click at [579, 341] on div "Employee Type: Billable" at bounding box center [551, 331] width 174 height 19
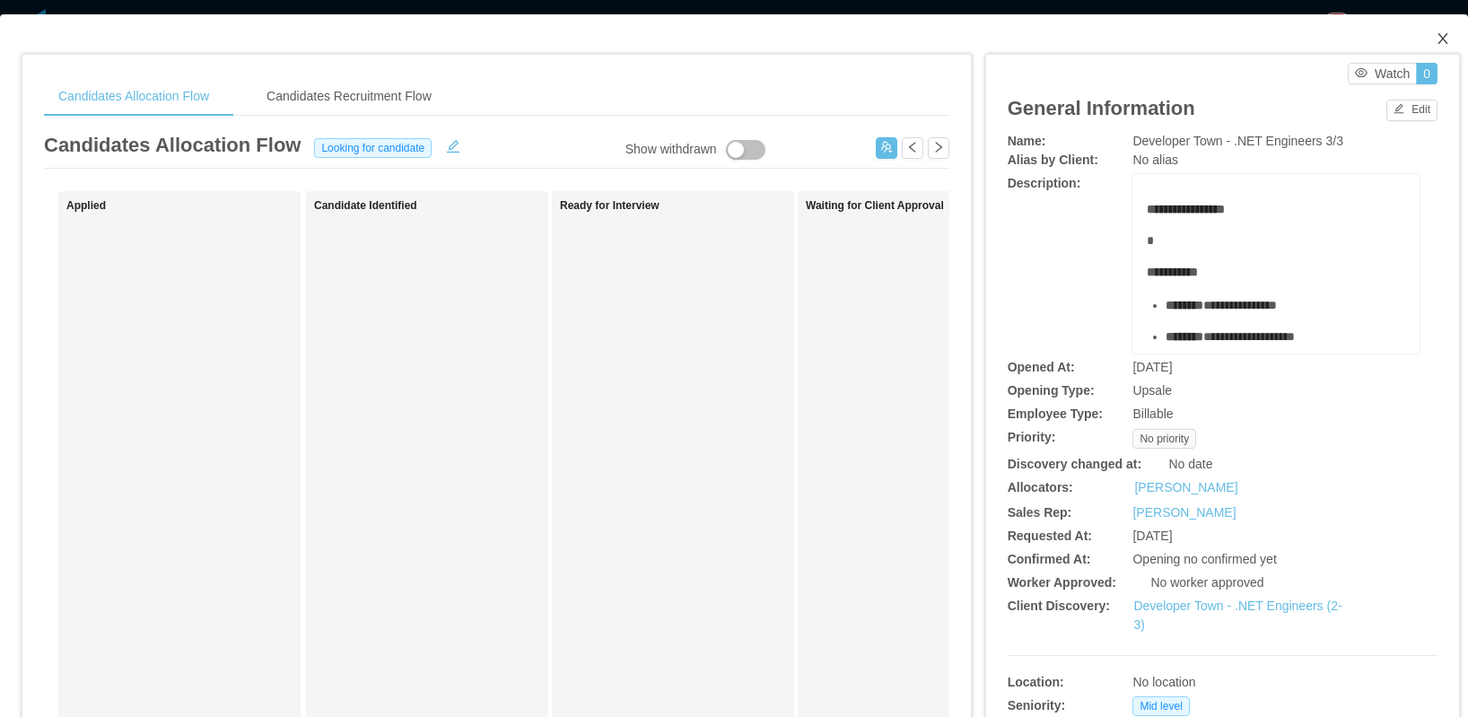
click at [1435, 43] on icon "icon: close" at bounding box center [1442, 38] width 14 height 14
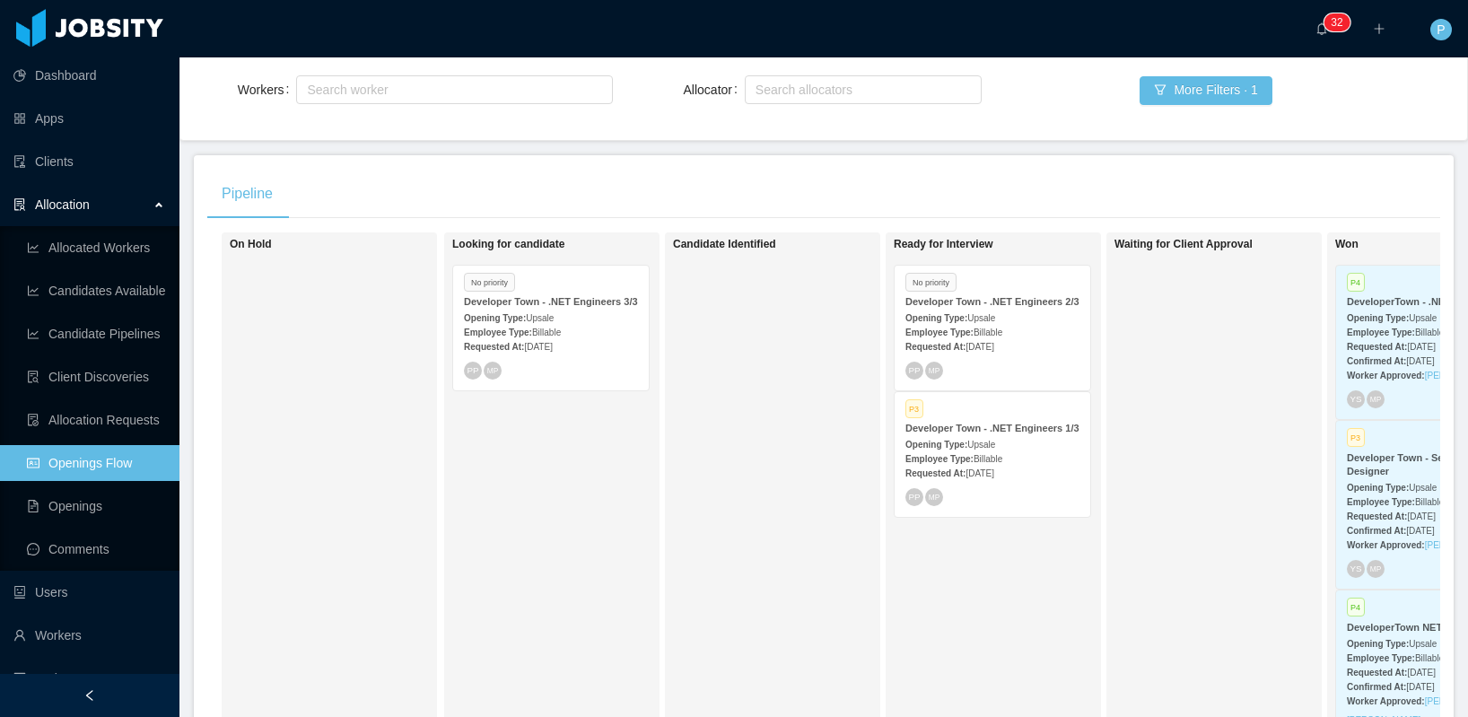
click at [981, 435] on div "Developer Town - .NET Engineers 1/3" at bounding box center [992, 428] width 174 height 13
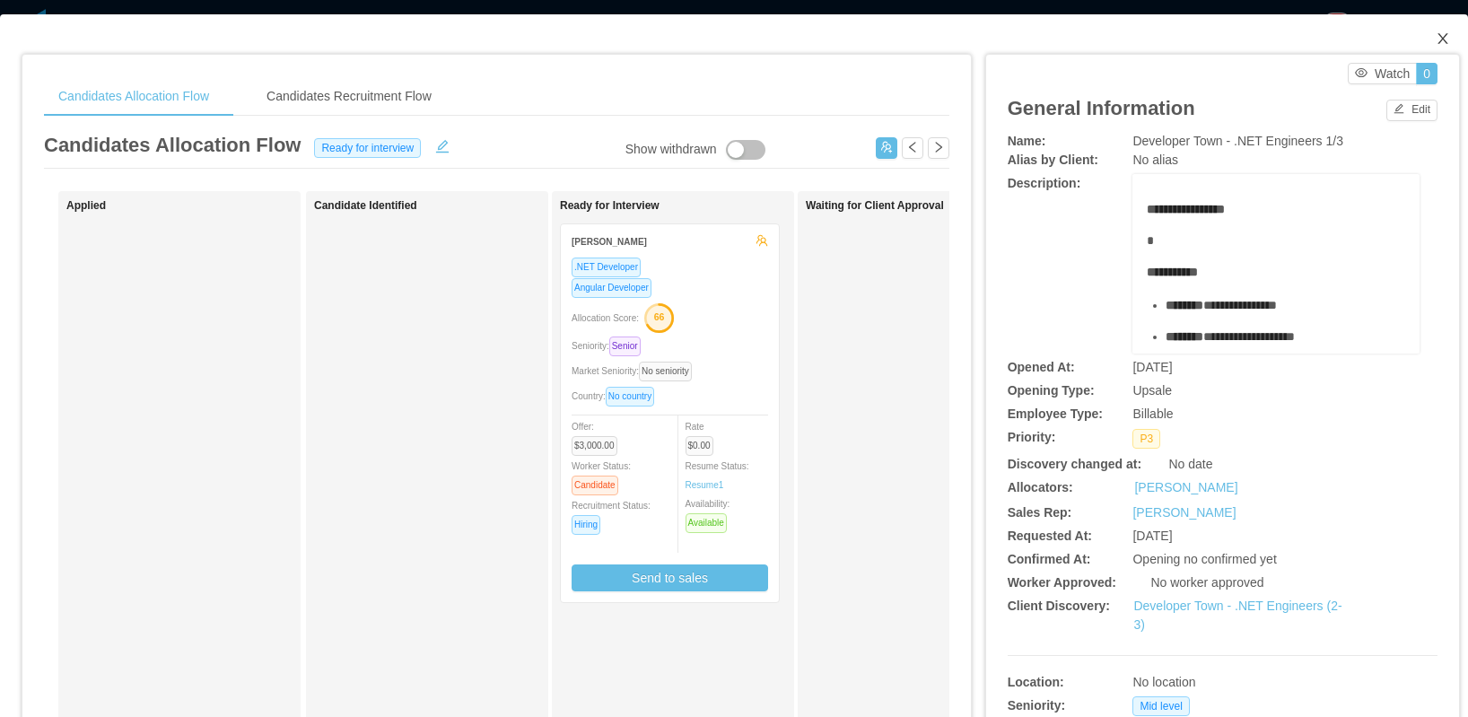
click at [1435, 35] on span "Close" at bounding box center [1443, 39] width 50 height 50
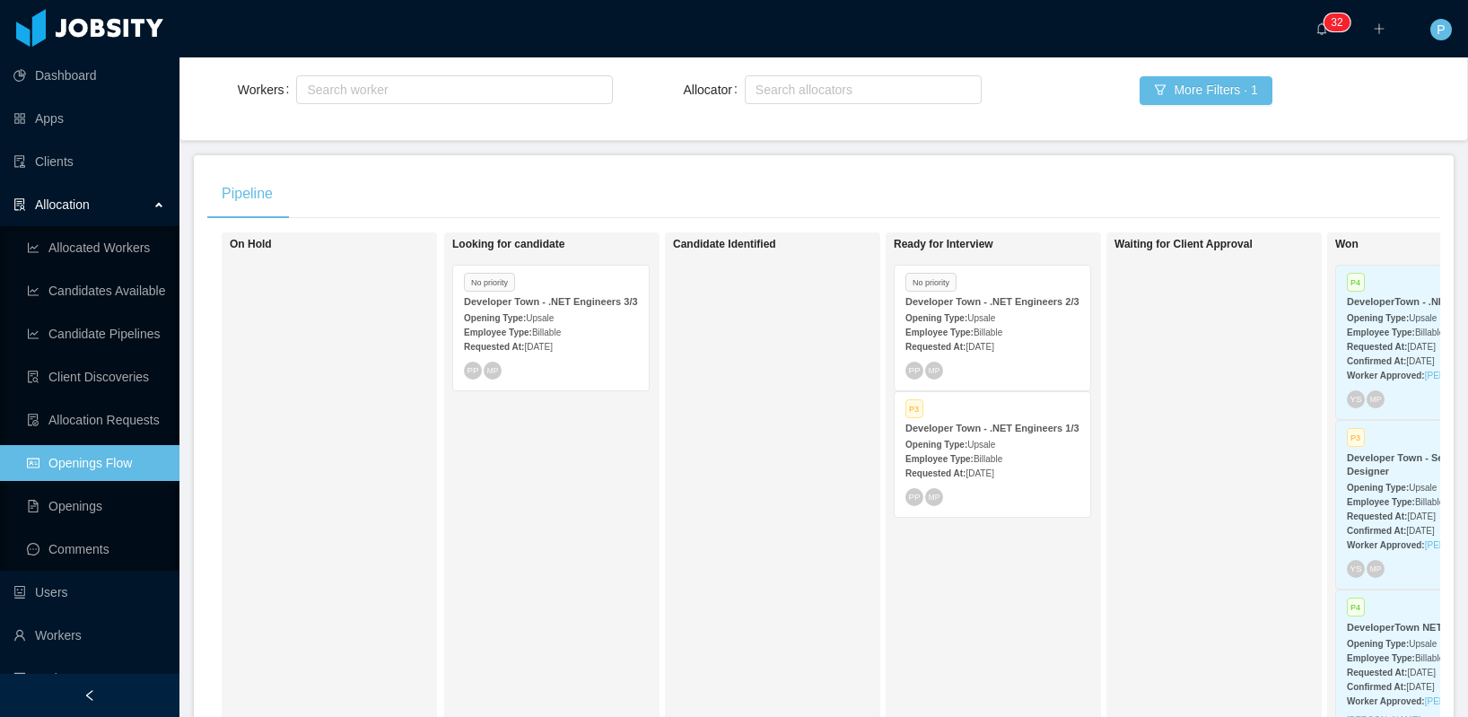
click at [1020, 432] on div "P3 Developer Town - .NET Engineers 1/3 Opening Type: Upsale Employee Type: Bill…" at bounding box center [992, 454] width 196 height 125
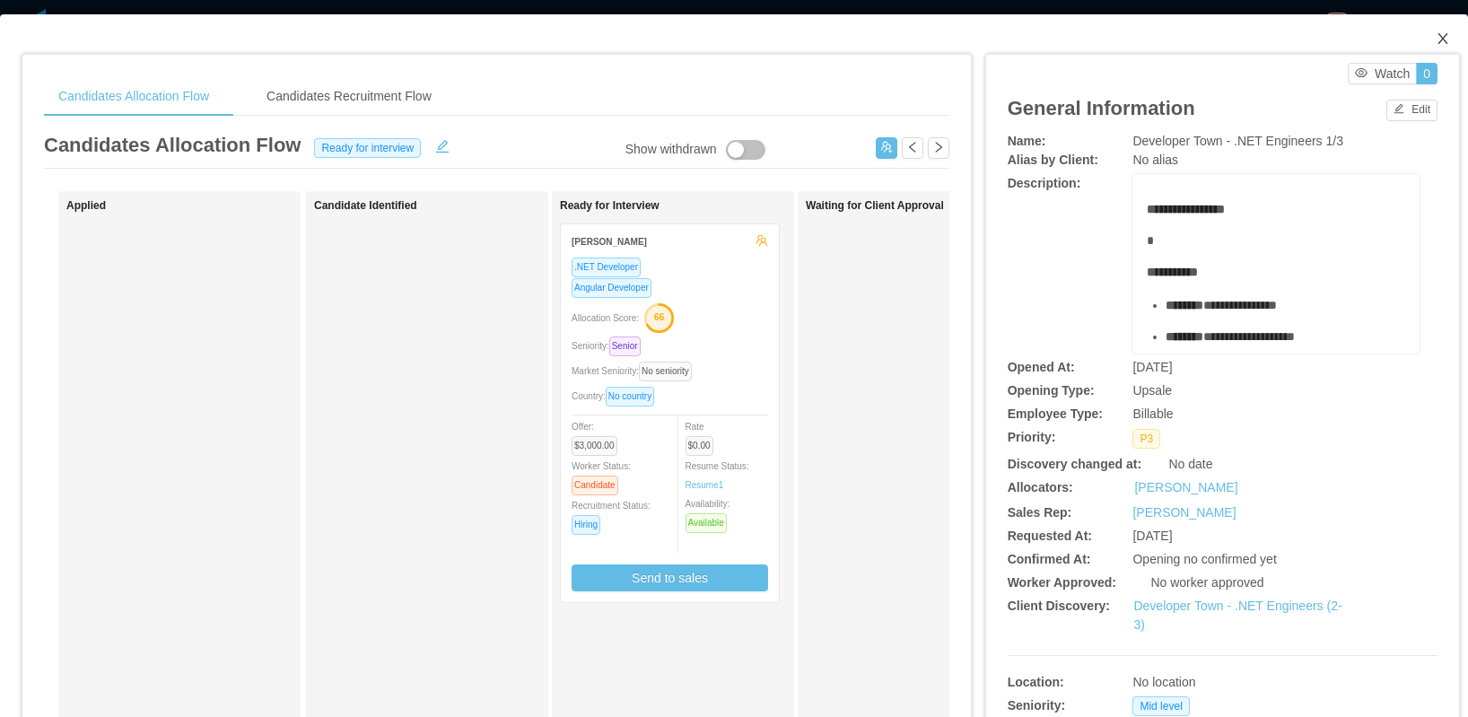
click at [1435, 31] on icon "icon: close" at bounding box center [1442, 38] width 14 height 14
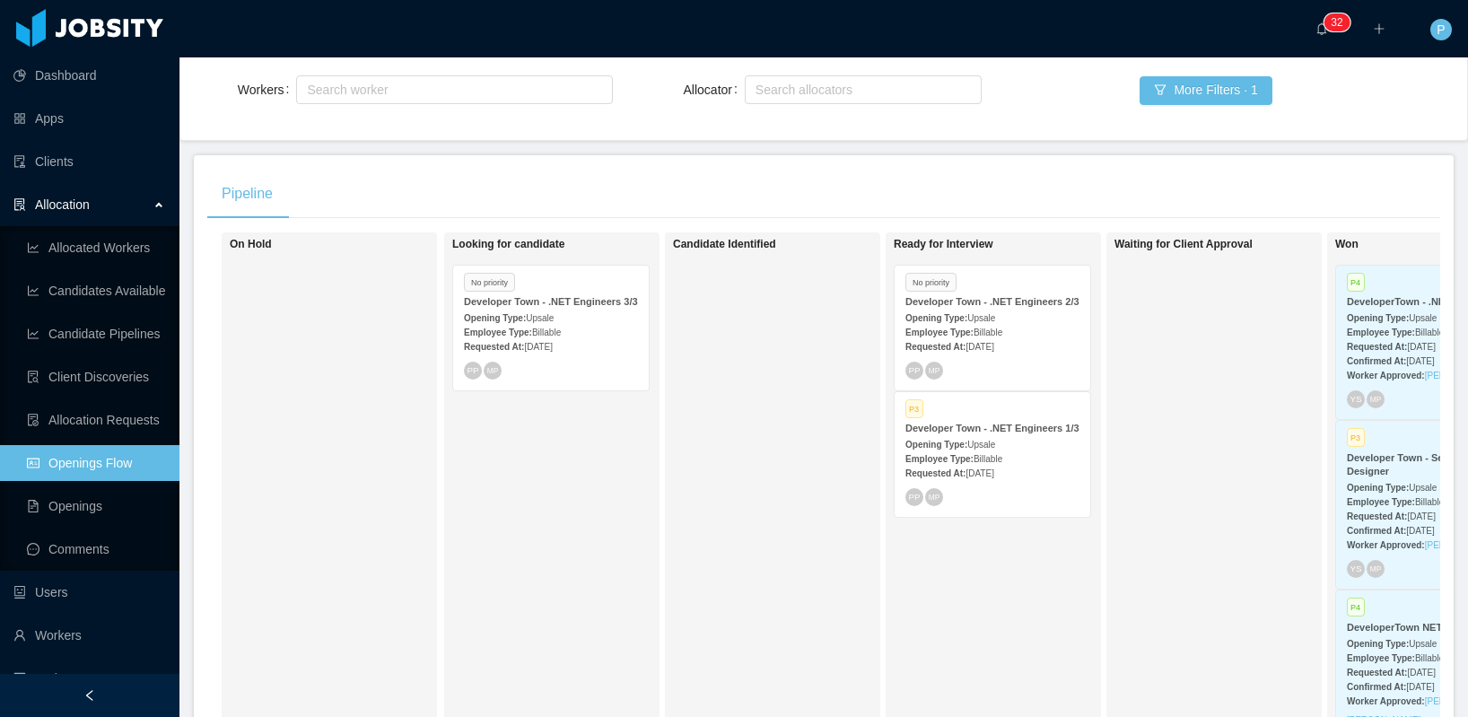
click at [1018, 288] on div "No priority" at bounding box center [992, 283] width 174 height 15
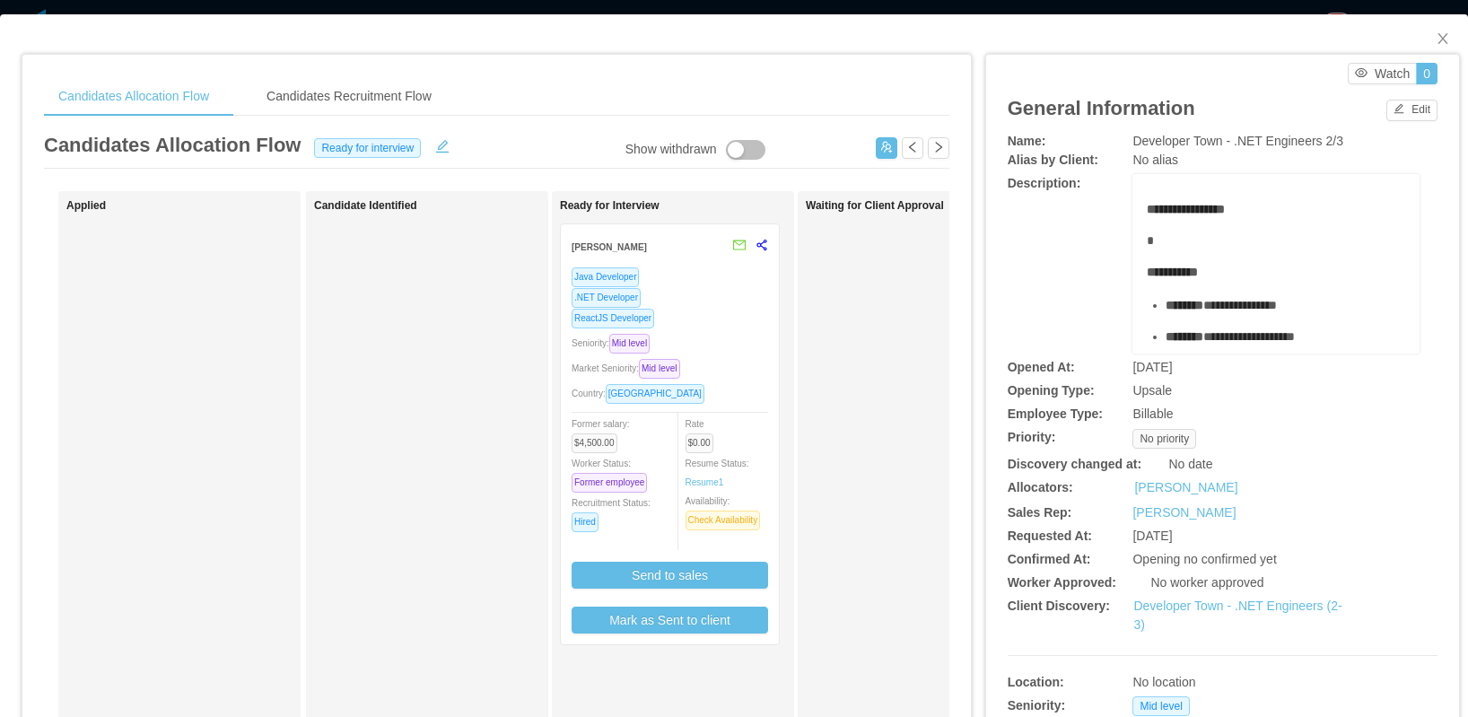
click at [687, 266] on div "Java Developer" at bounding box center [670, 276] width 196 height 21
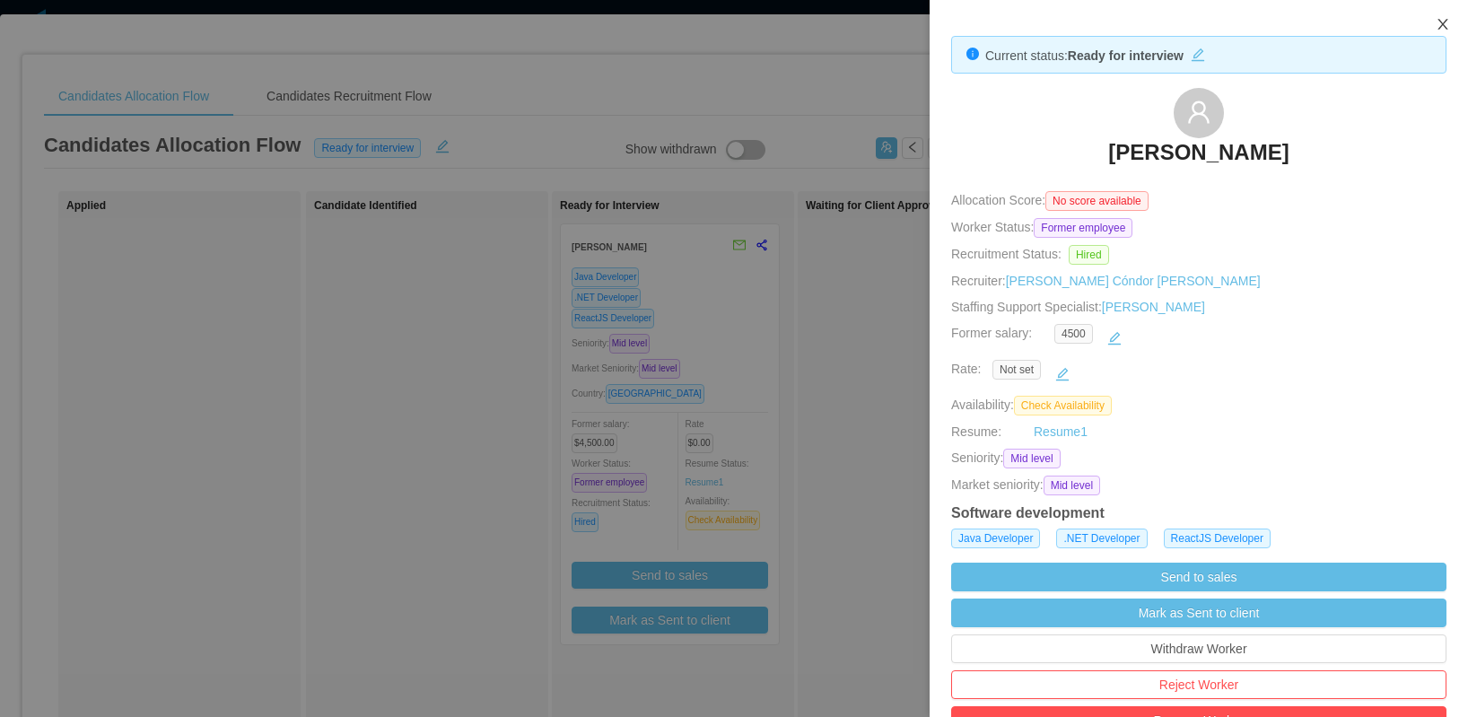
click at [1439, 23] on icon "icon: close" at bounding box center [1442, 24] width 14 height 14
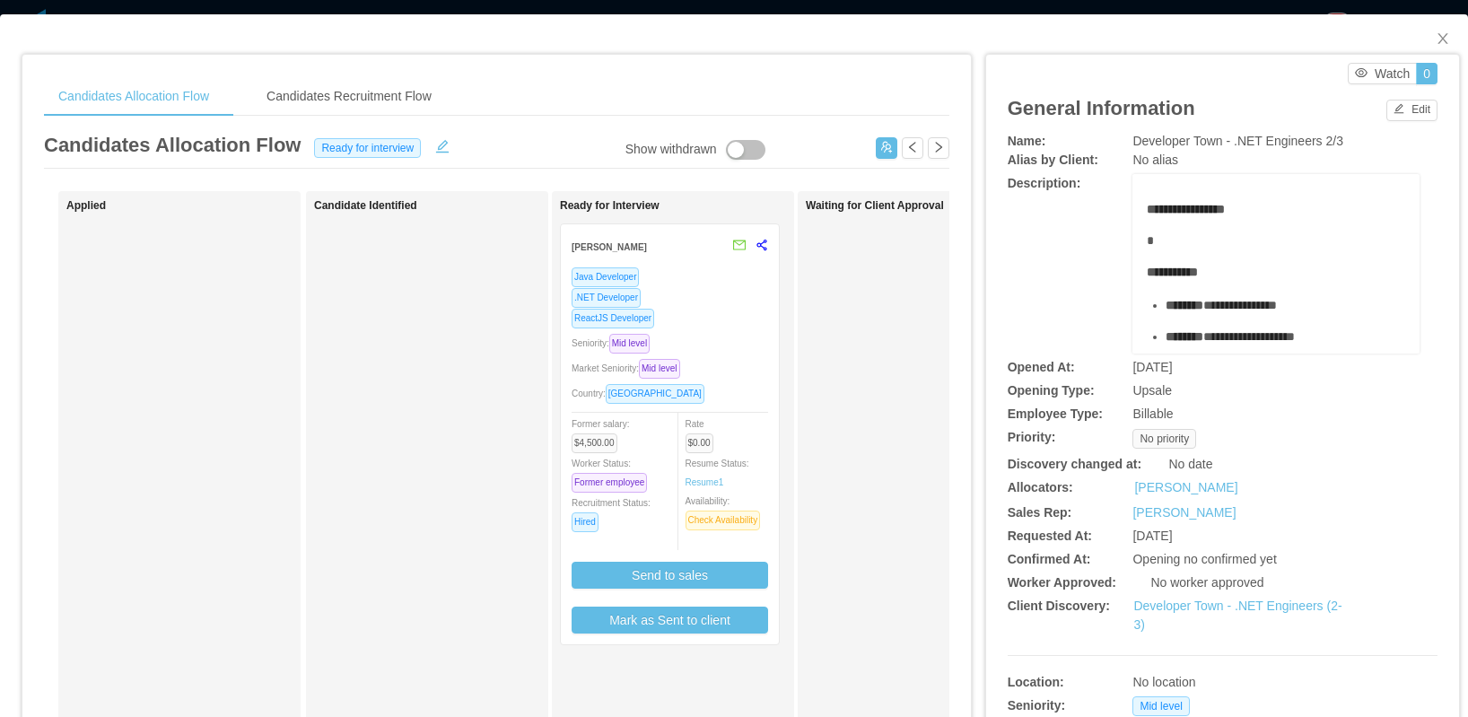
click at [710, 454] on div "Rate $0.00 Resume Status: Resume 1 Availability: Check Availability" at bounding box center [734, 472] width 99 height 117
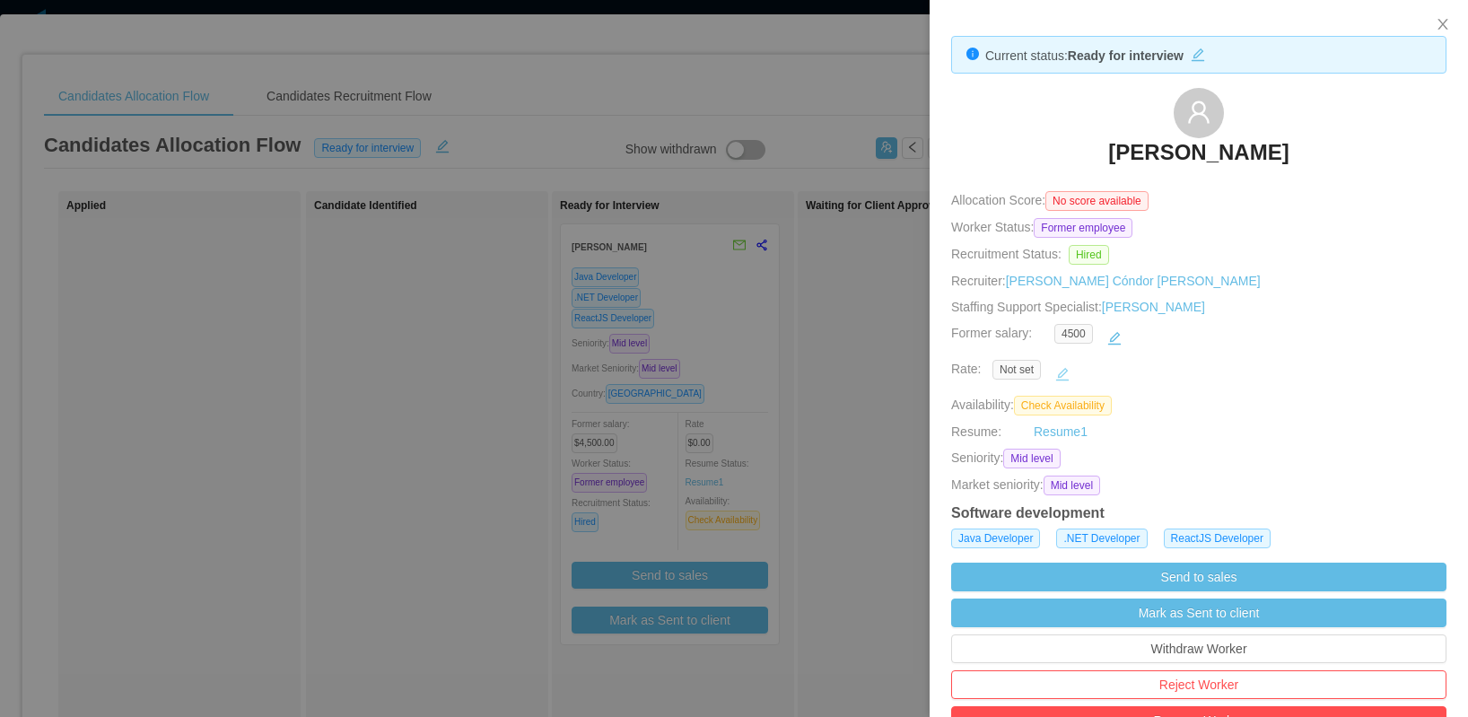
click at [1052, 371] on button "button" at bounding box center [1062, 374] width 29 height 29
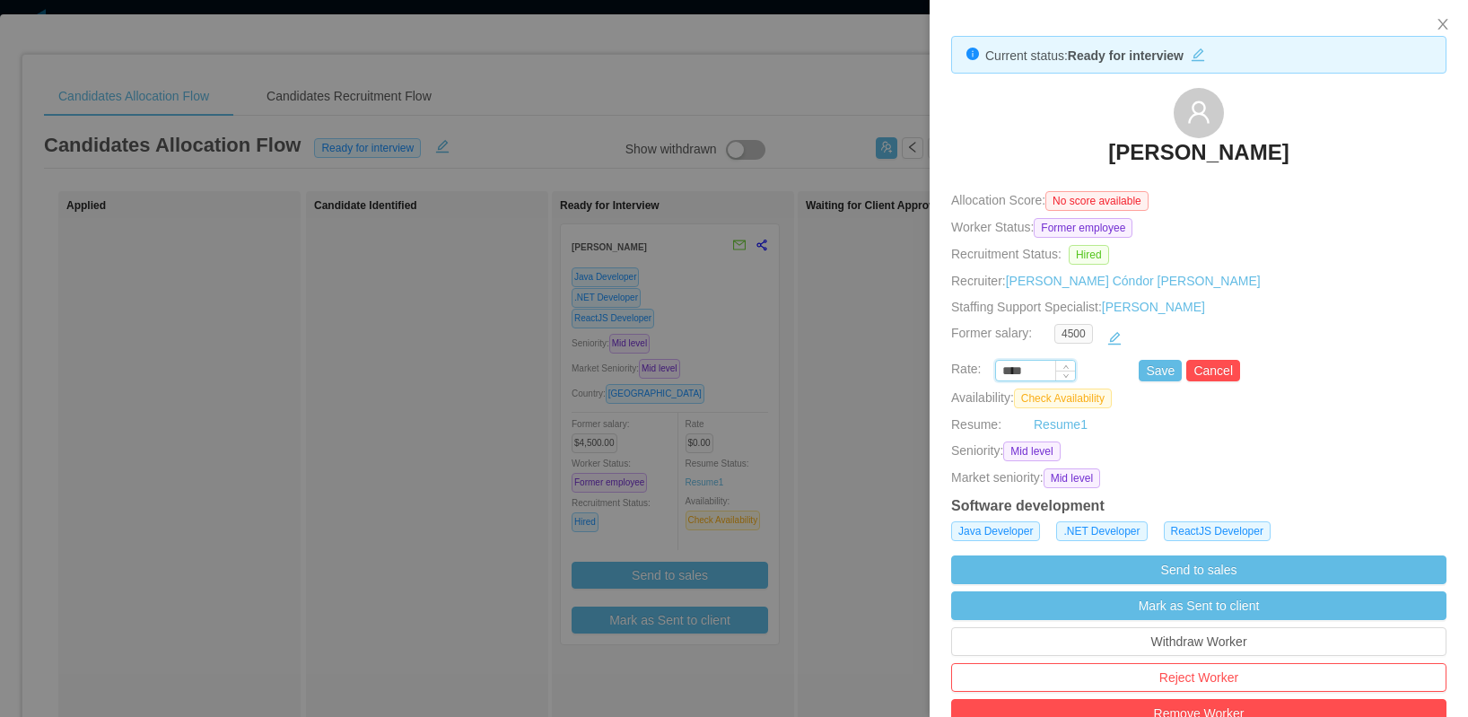
click at [1022, 371] on input "****" at bounding box center [1035, 372] width 79 height 20
type input "*******"
click at [1165, 375] on button "Save" at bounding box center [1160, 371] width 43 height 22
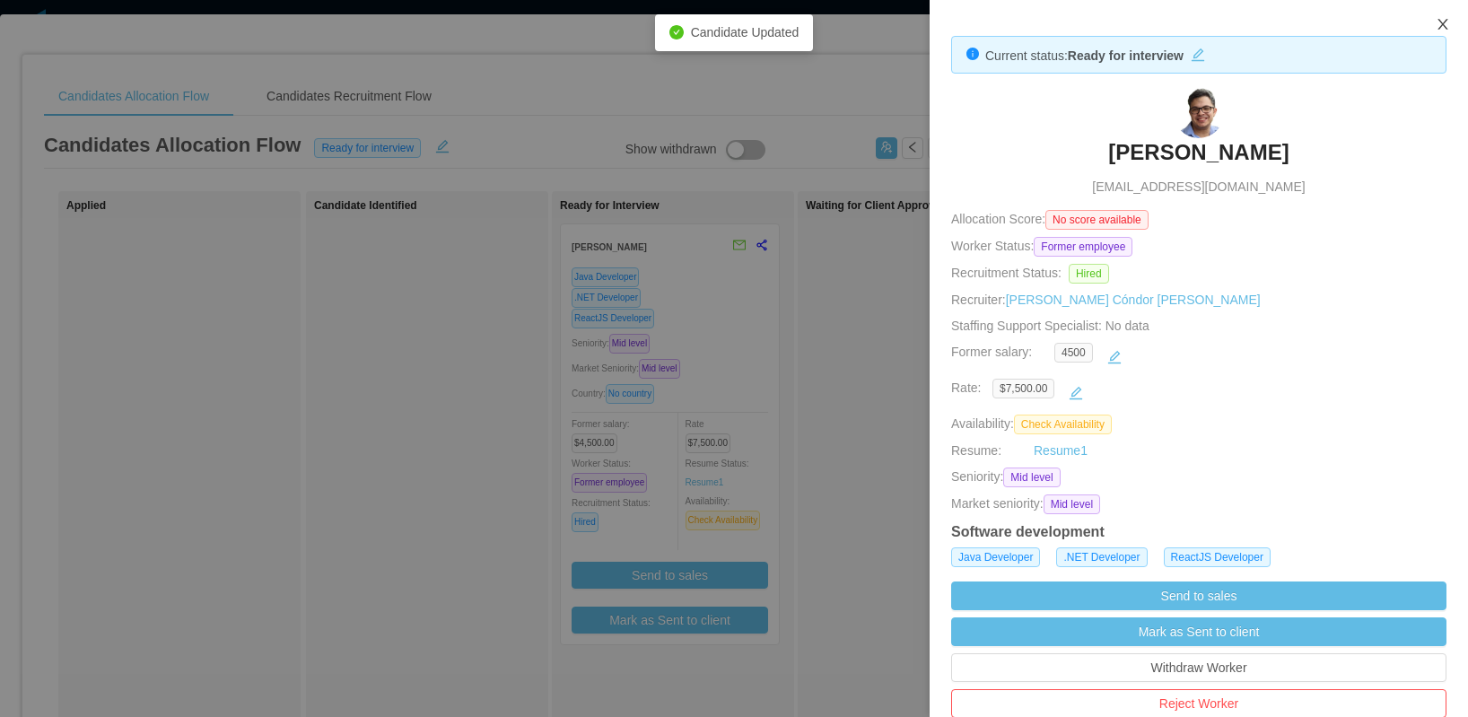
click at [1444, 22] on icon "icon: close" at bounding box center [1442, 24] width 10 height 11
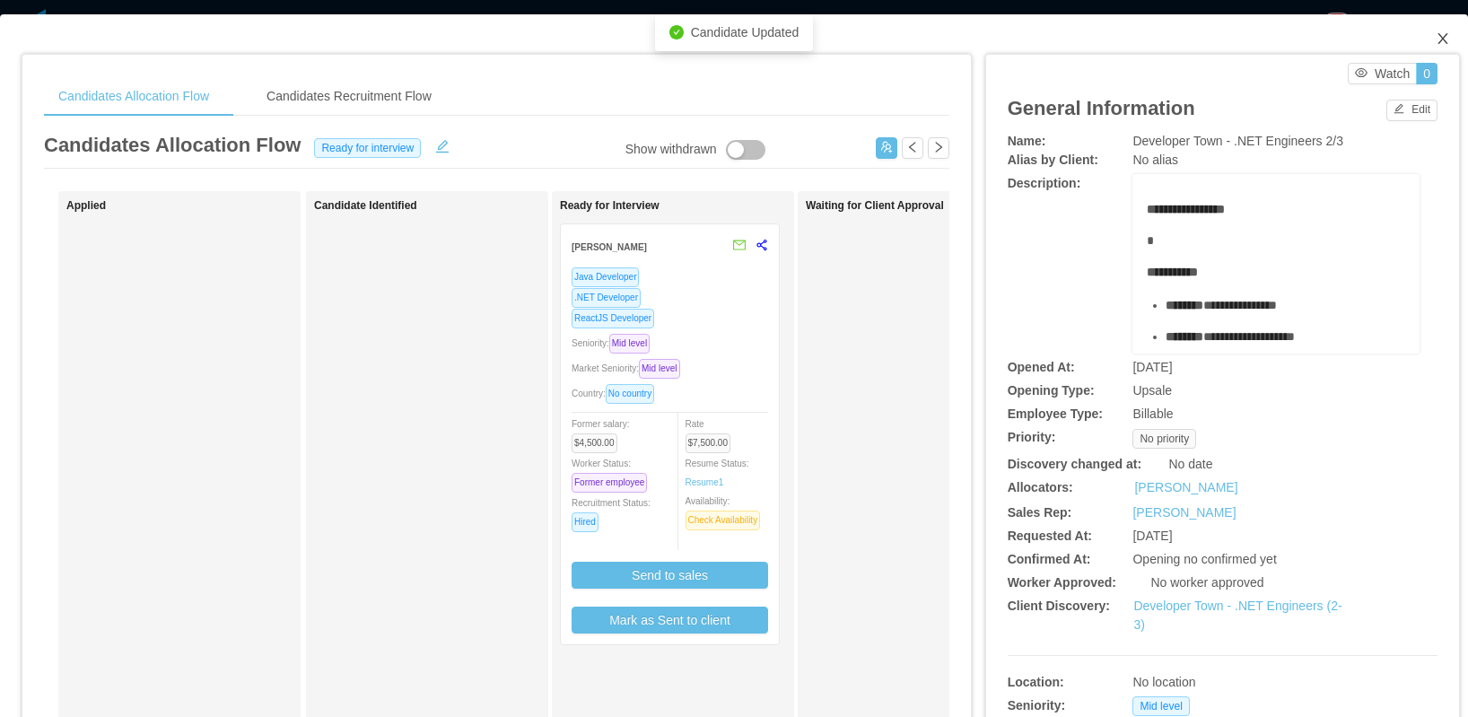
click at [1435, 34] on icon "icon: close" at bounding box center [1442, 38] width 14 height 14
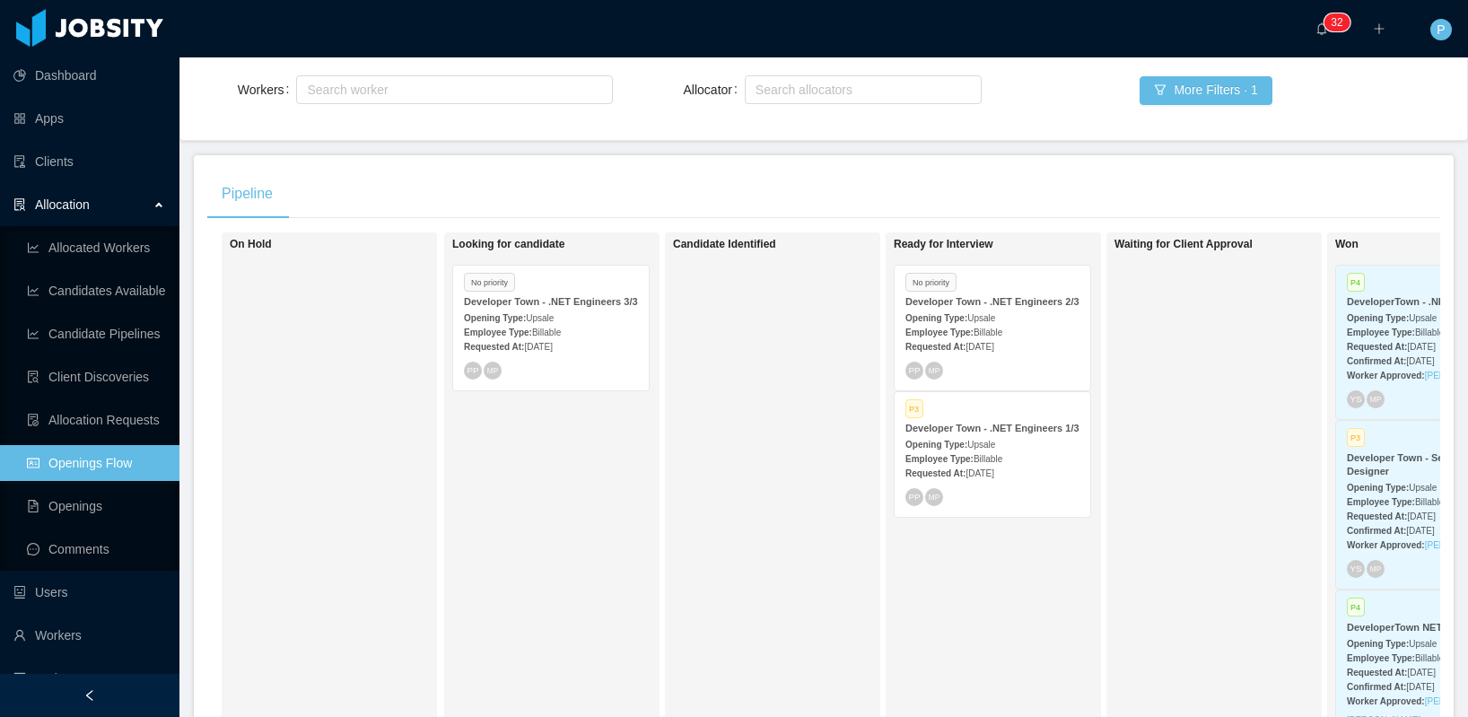
click at [999, 337] on span "Billable" at bounding box center [987, 332] width 29 height 10
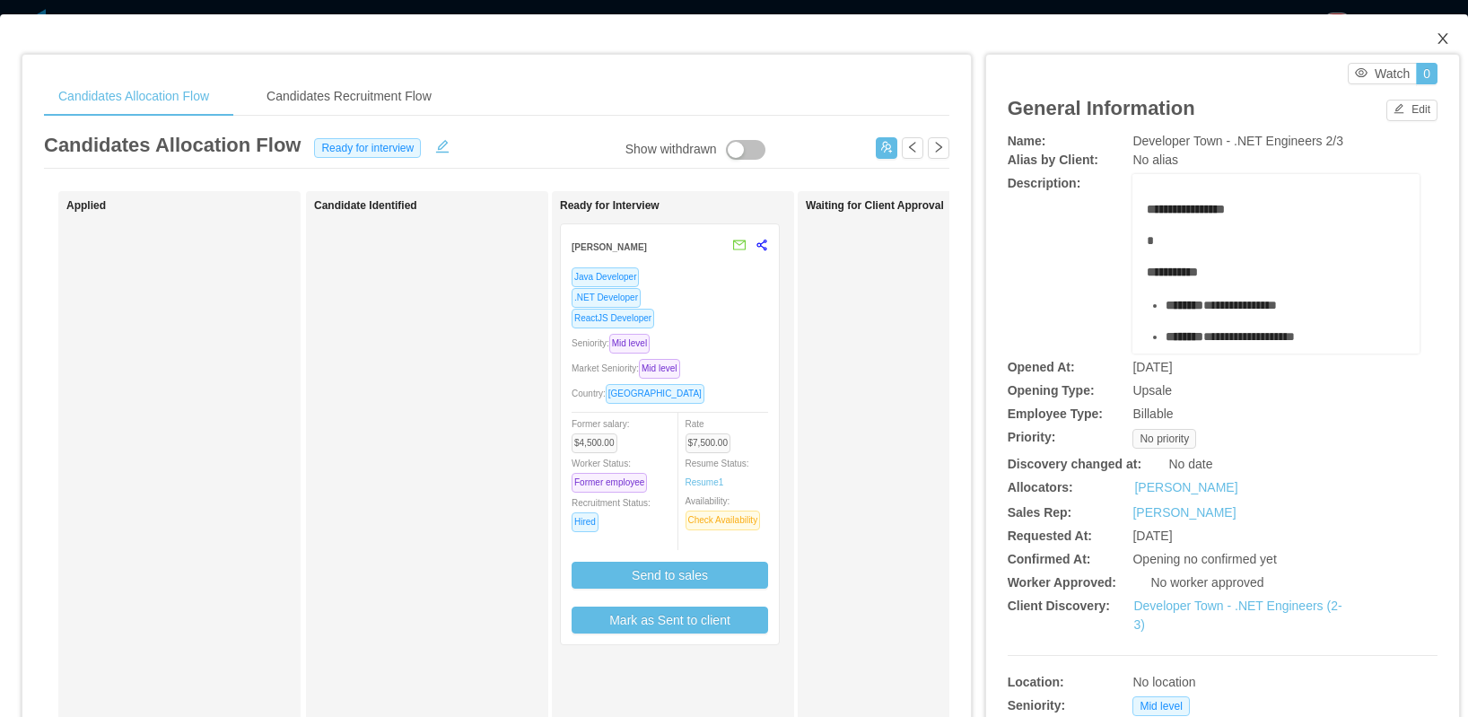
click at [1434, 30] on span "Close" at bounding box center [1443, 39] width 50 height 50
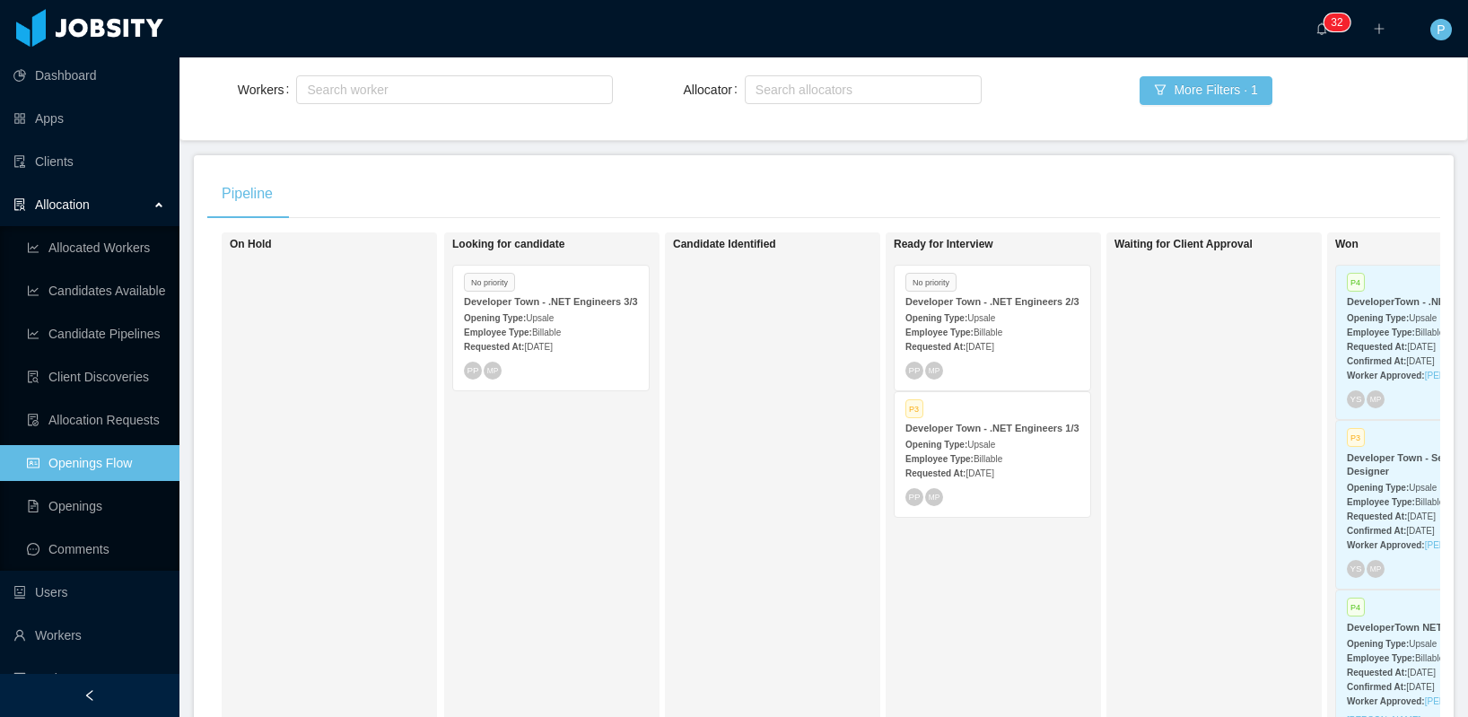
click at [977, 435] on div "Developer Town - .NET Engineers 1/3" at bounding box center [992, 428] width 174 height 13
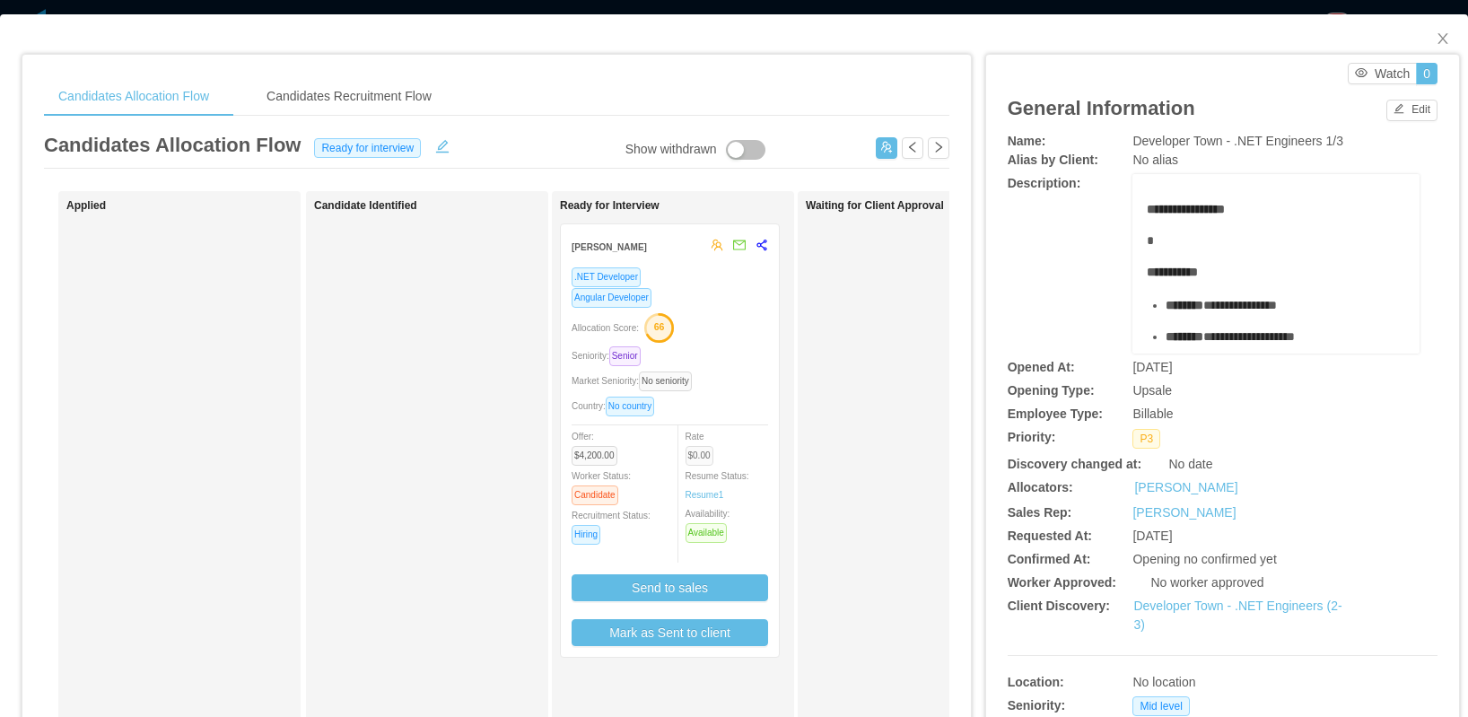
click at [702, 458] on span "$0.00" at bounding box center [699, 456] width 28 height 20
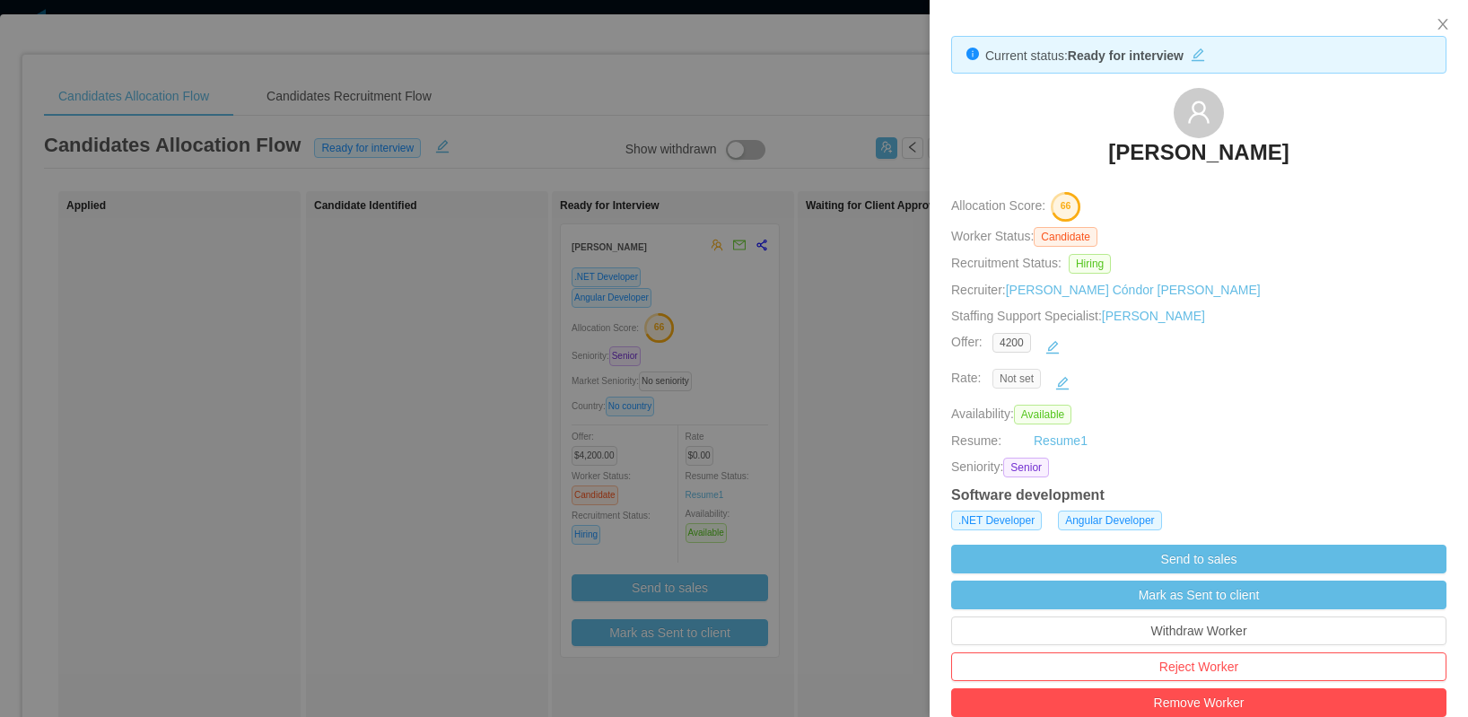
click at [1023, 377] on span "Not set" at bounding box center [1016, 379] width 48 height 20
click at [1078, 380] on div "Not set" at bounding box center [1208, 383] width 433 height 29
click at [1070, 380] on button "button" at bounding box center [1062, 383] width 29 height 29
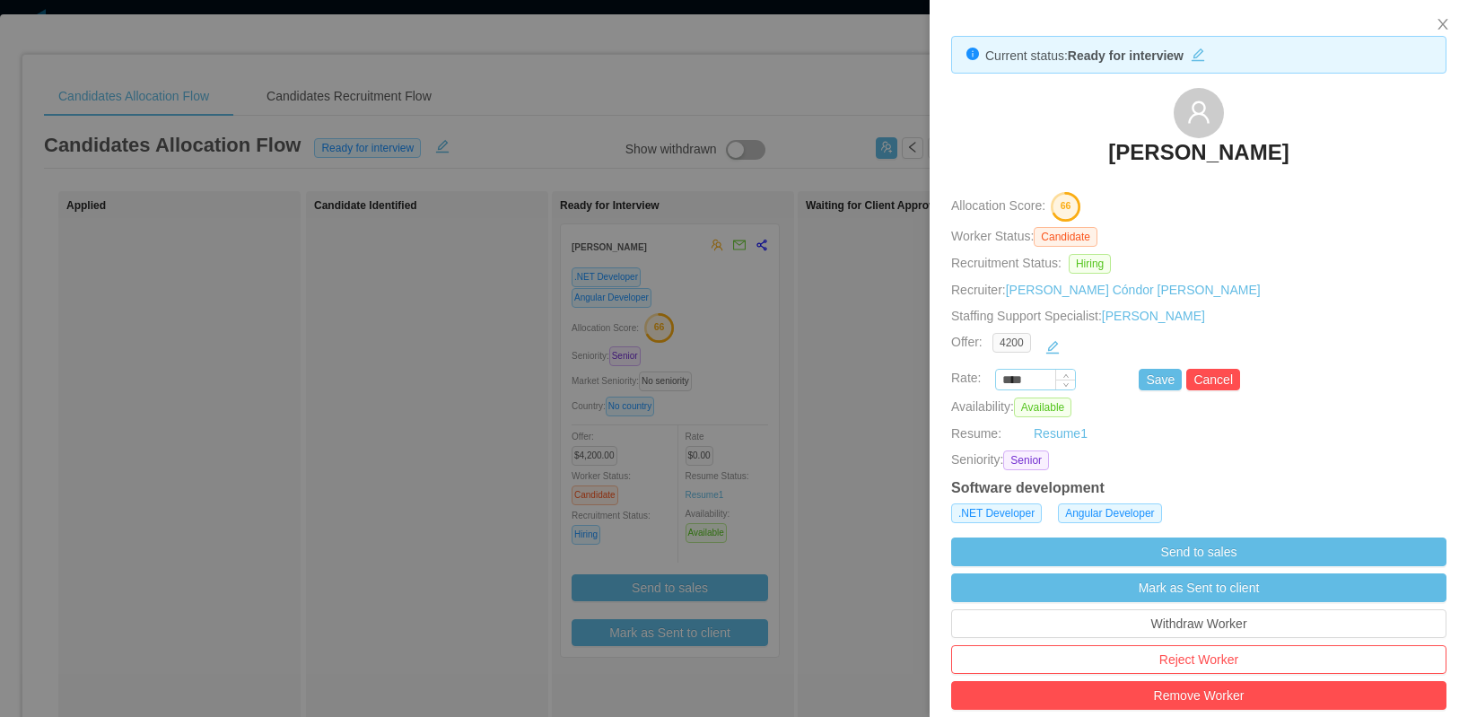
click at [1032, 379] on input "****" at bounding box center [1035, 381] width 79 height 20
type input "*******"
click at [1145, 384] on button "Save" at bounding box center [1160, 380] width 43 height 22
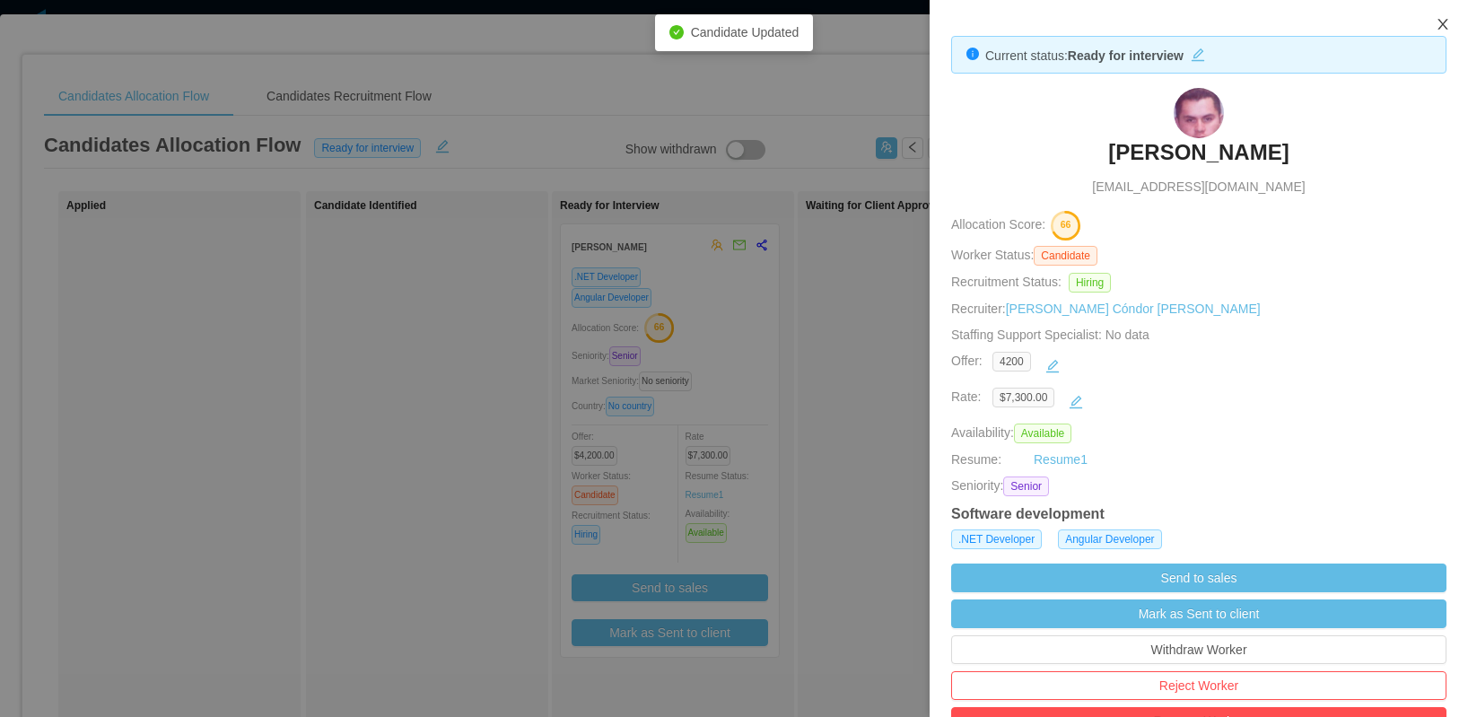
click at [1447, 22] on icon "icon: close" at bounding box center [1442, 24] width 14 height 14
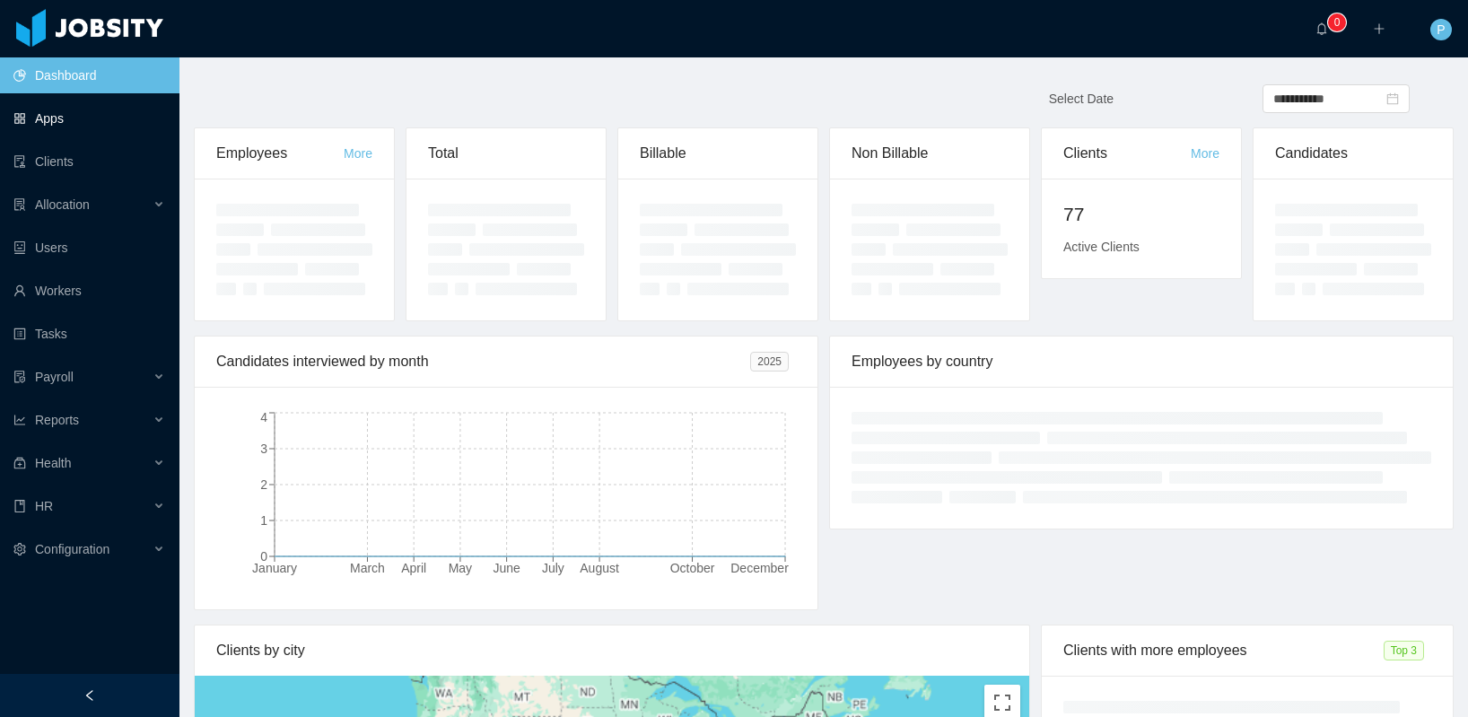
click at [108, 122] on link "Apps" at bounding box center [89, 118] width 152 height 36
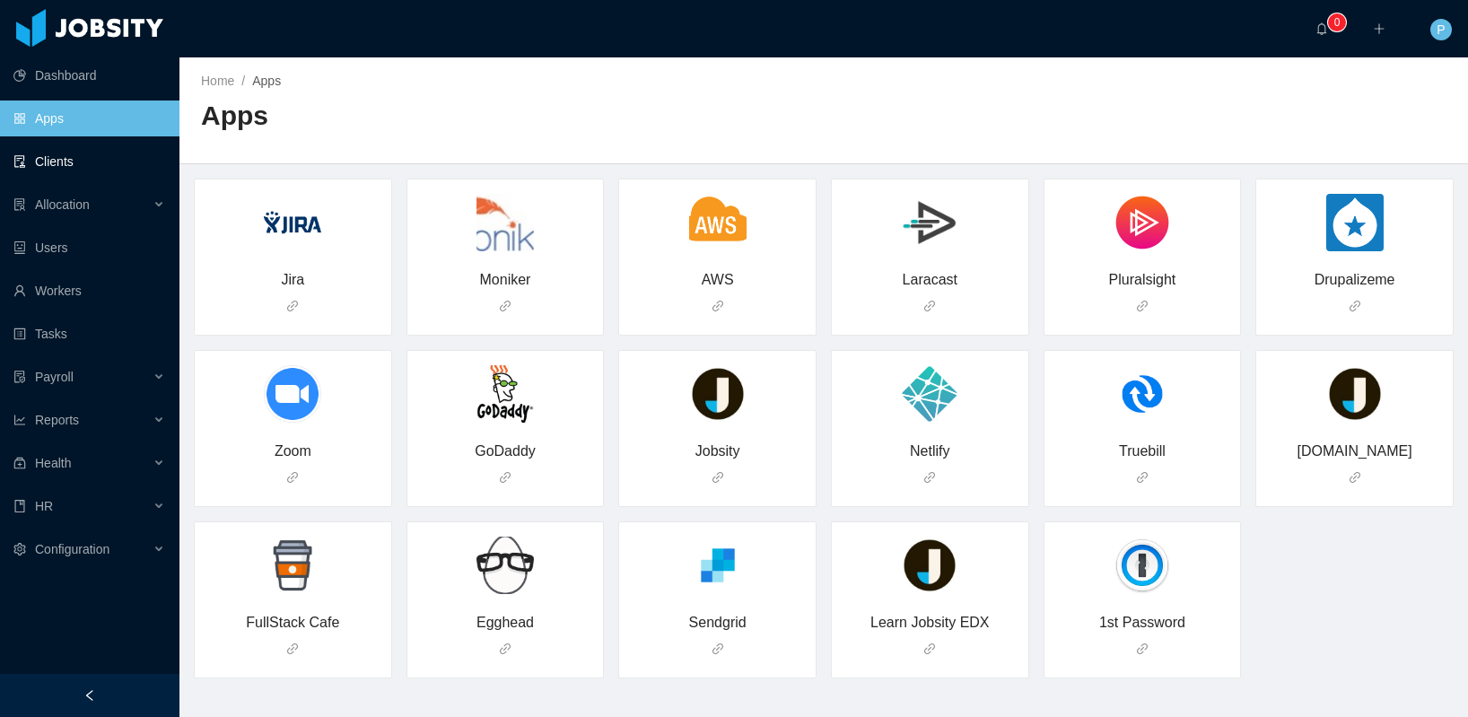
click at [94, 161] on link "Clients" at bounding box center [89, 162] width 152 height 36
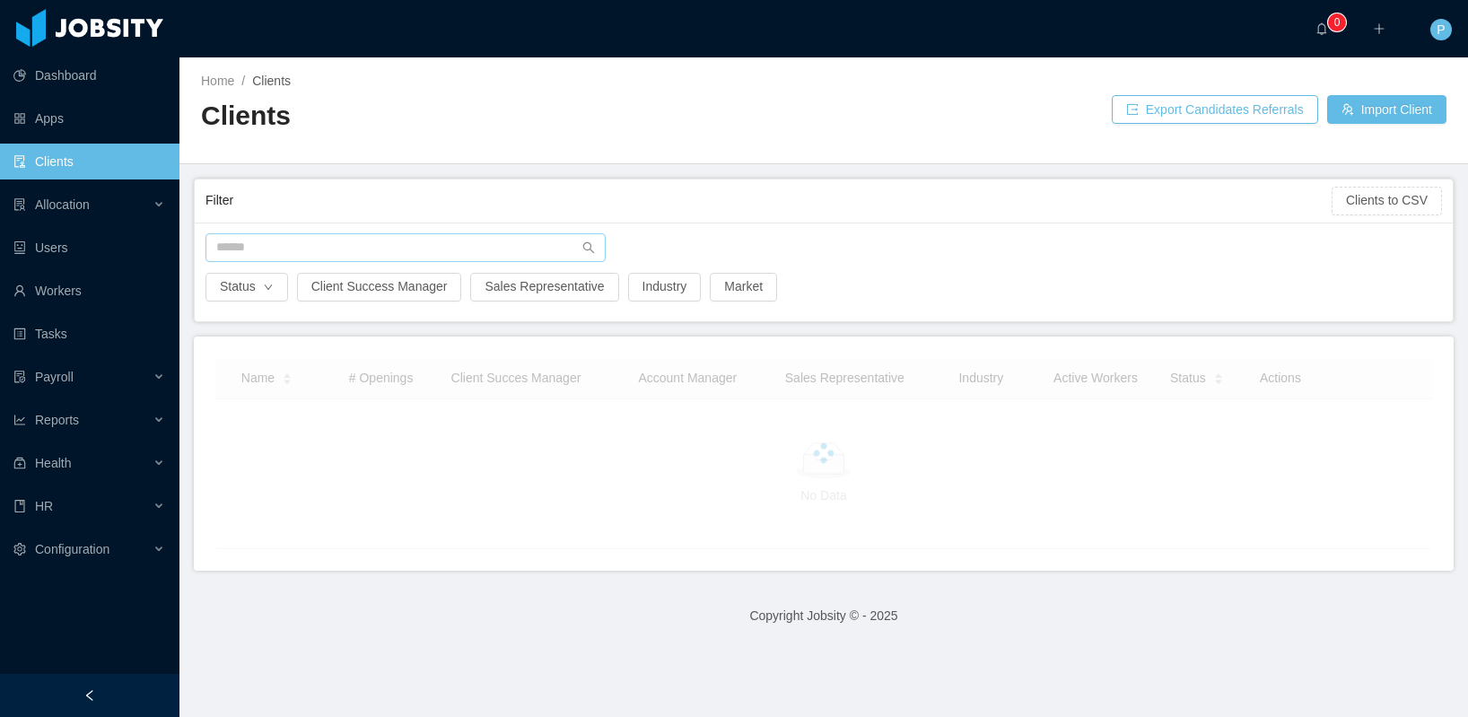
click at [429, 231] on div "Status Client Success Manager Sales Representative Industry Market" at bounding box center [824, 272] width 1258 height 99
click at [425, 241] on input "text" at bounding box center [405, 247] width 400 height 29
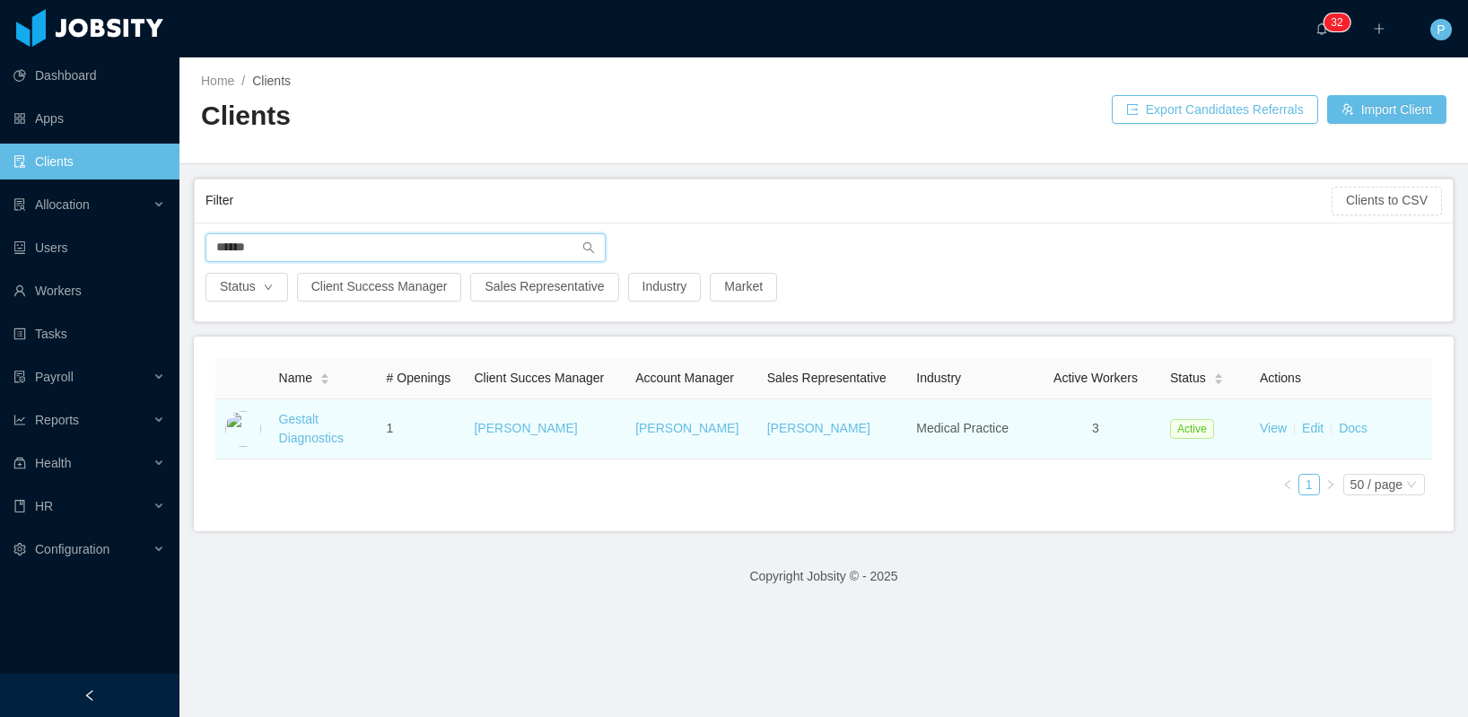
type input "******"
click at [290, 428] on td "Gestalt Diagnostics" at bounding box center [326, 429] width 108 height 60
click at [292, 423] on link "Gestalt Diagnostics" at bounding box center [311, 428] width 65 height 33
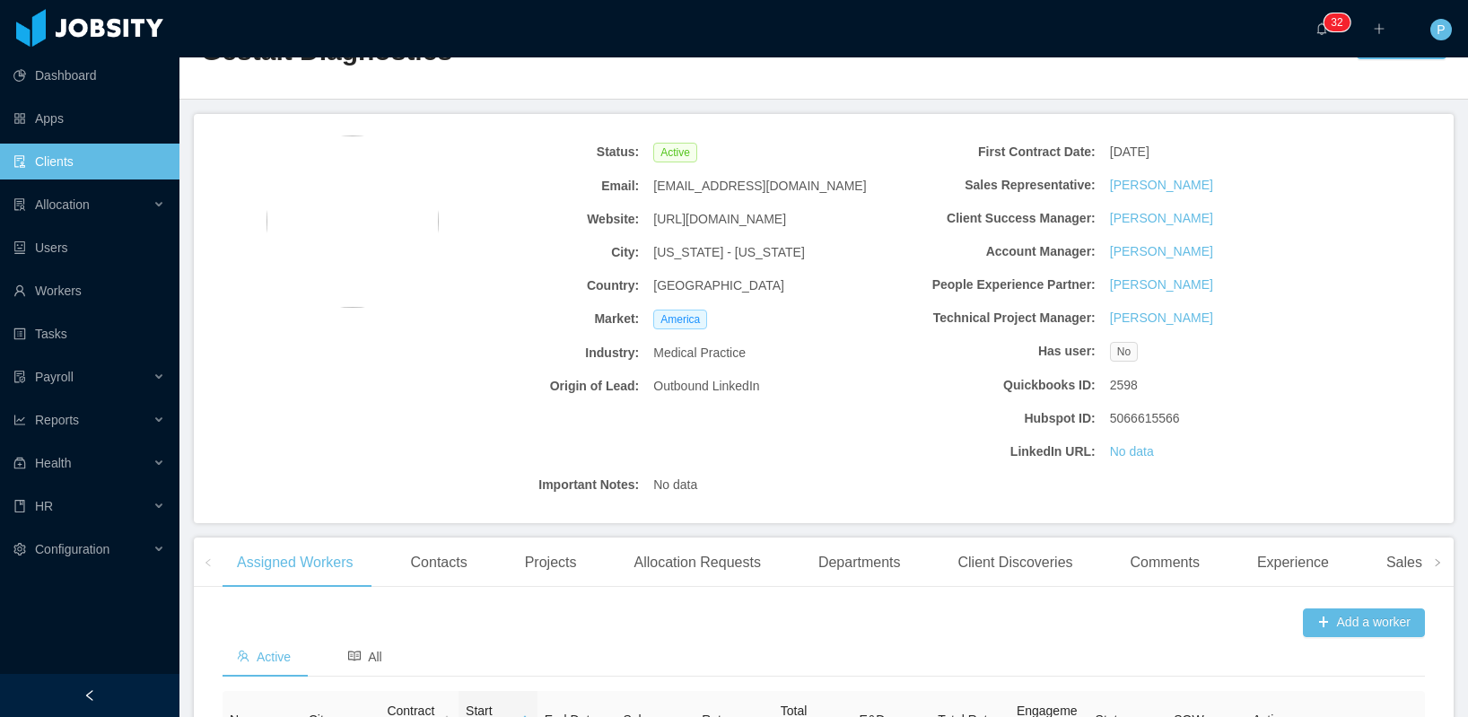
scroll to position [48, 0]
